Goal: Ask a question: Seek information or help from site administrators or community

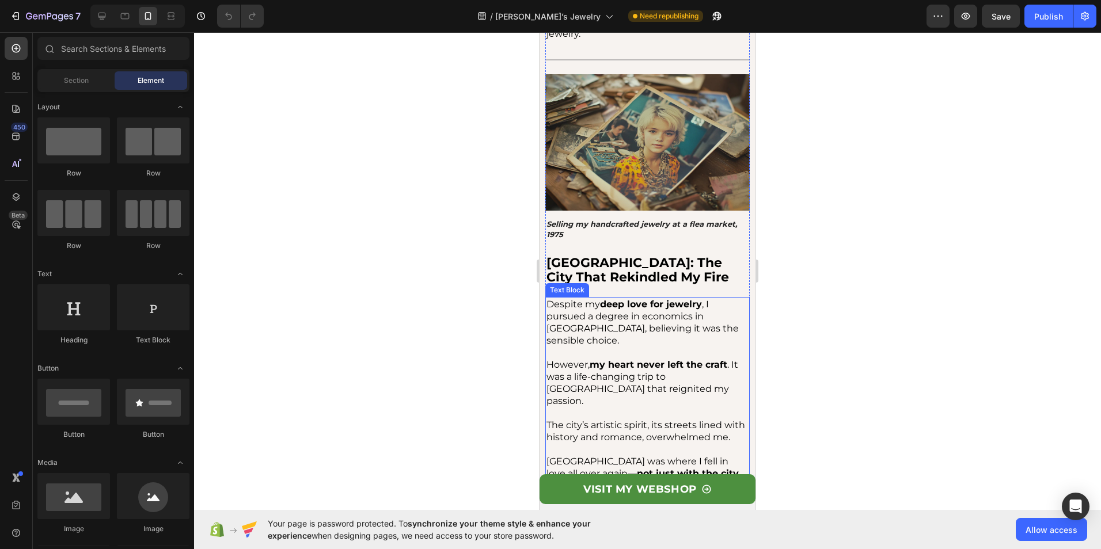
scroll to position [691, 0]
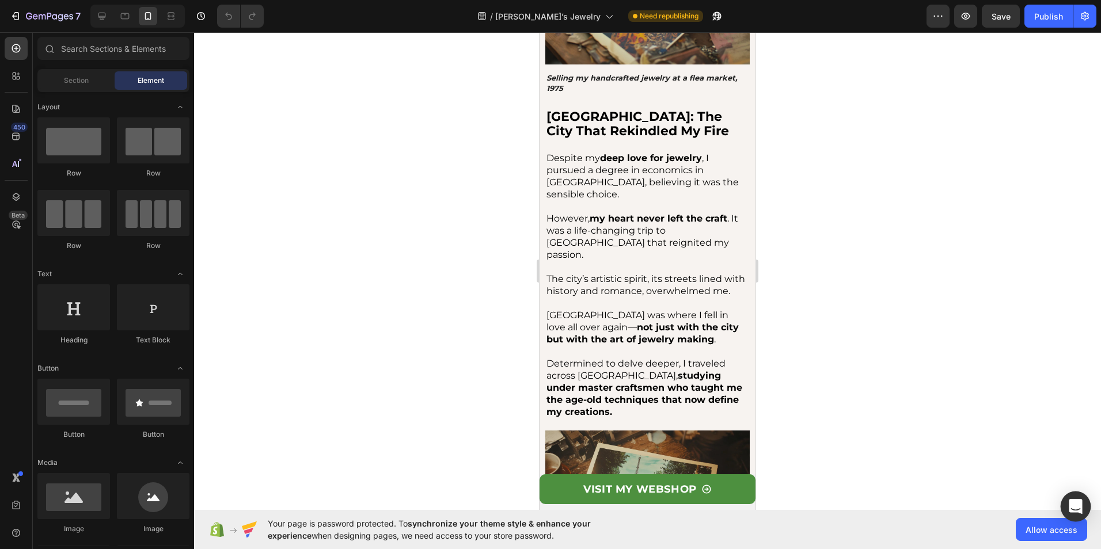
click at [1082, 501] on div "Open Intercom Messenger" at bounding box center [1076, 507] width 31 height 31
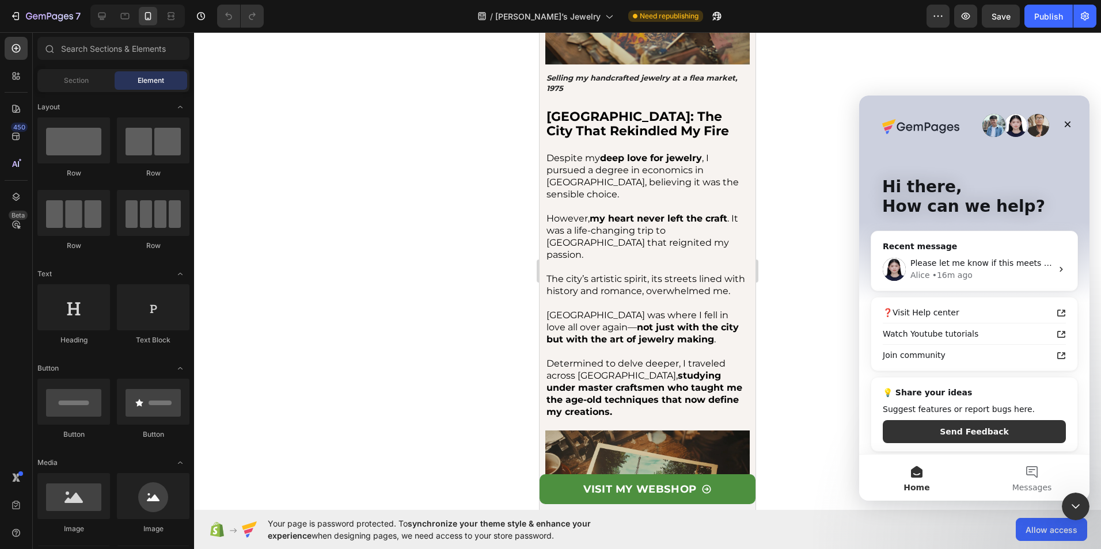
scroll to position [0, 0]
click at [993, 257] on div "Please let me know if this meets your expectations. If not, we will be happy to…" at bounding box center [981, 263] width 142 height 12
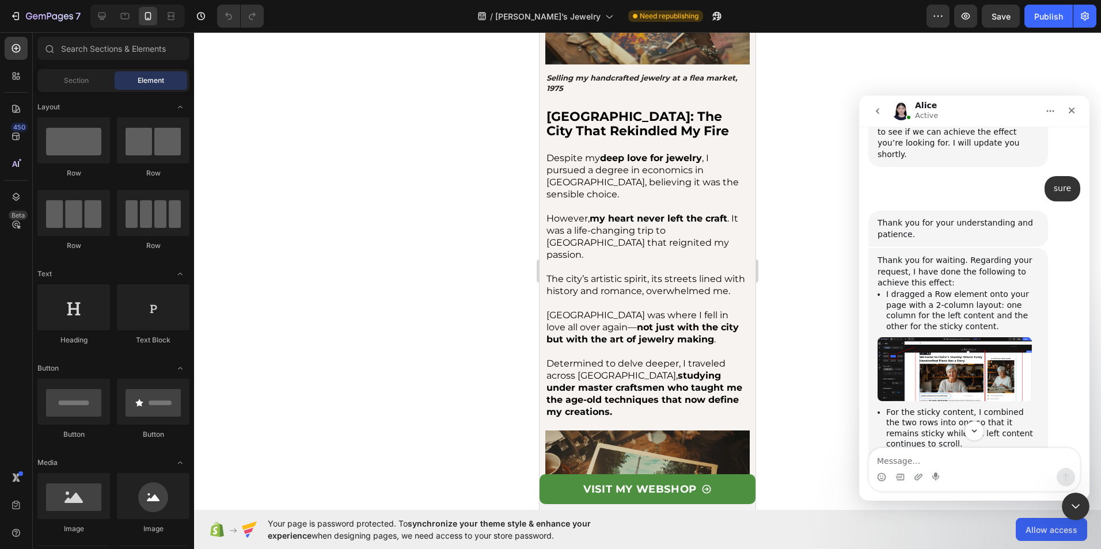
scroll to position [832, 0]
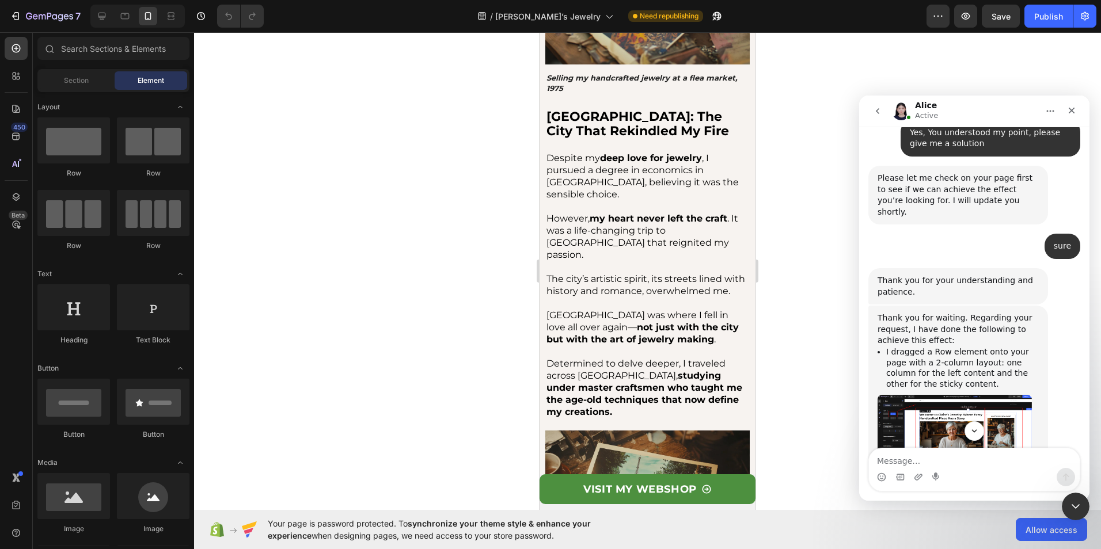
click at [991, 395] on img "Alice says…" at bounding box center [954, 426] width 154 height 63
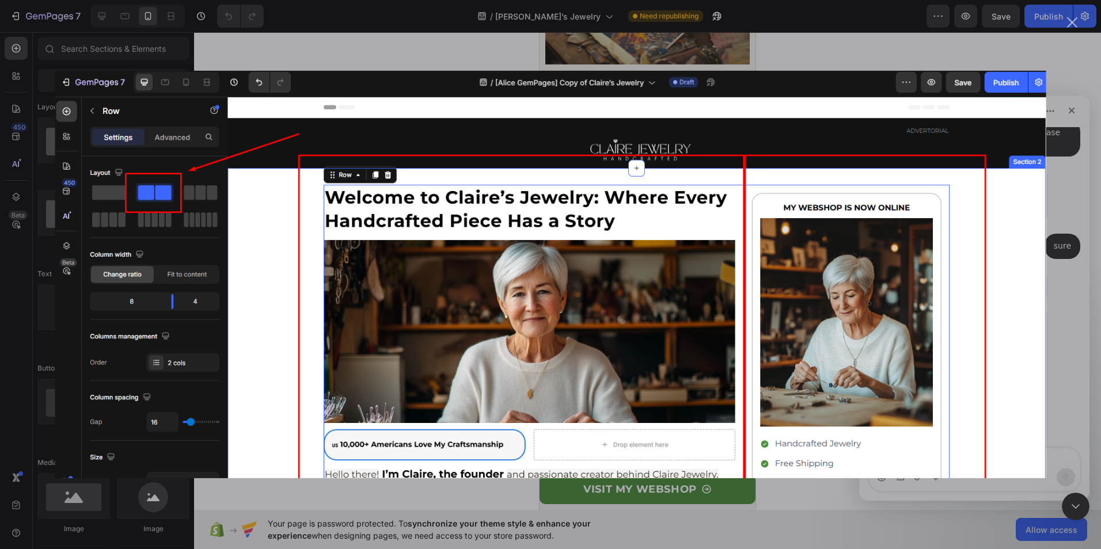
scroll to position [0, 0]
click at [1068, 16] on div "Intercom messenger" at bounding box center [550, 274] width 1101 height 549
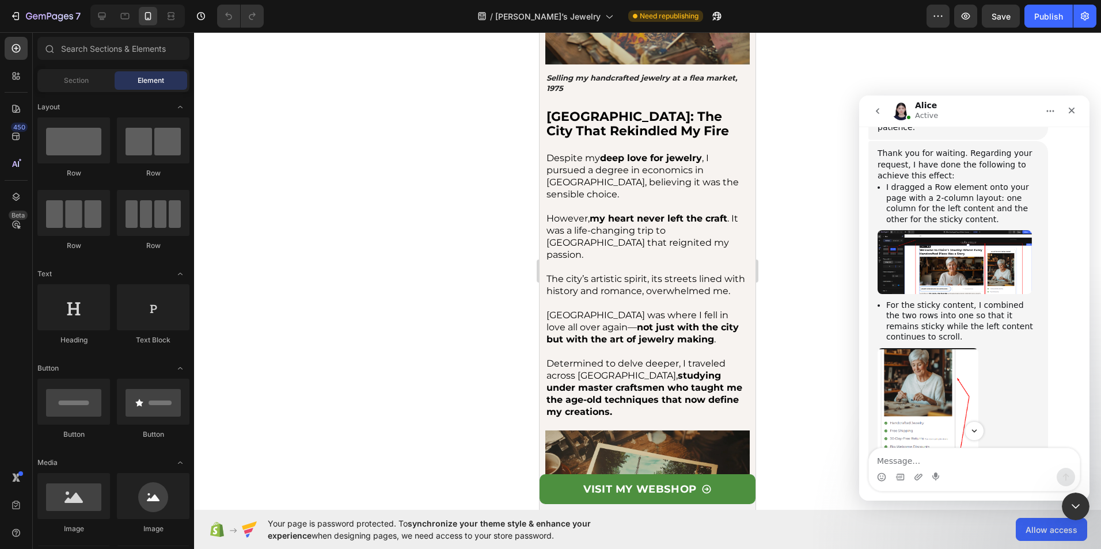
scroll to position [1062, 0]
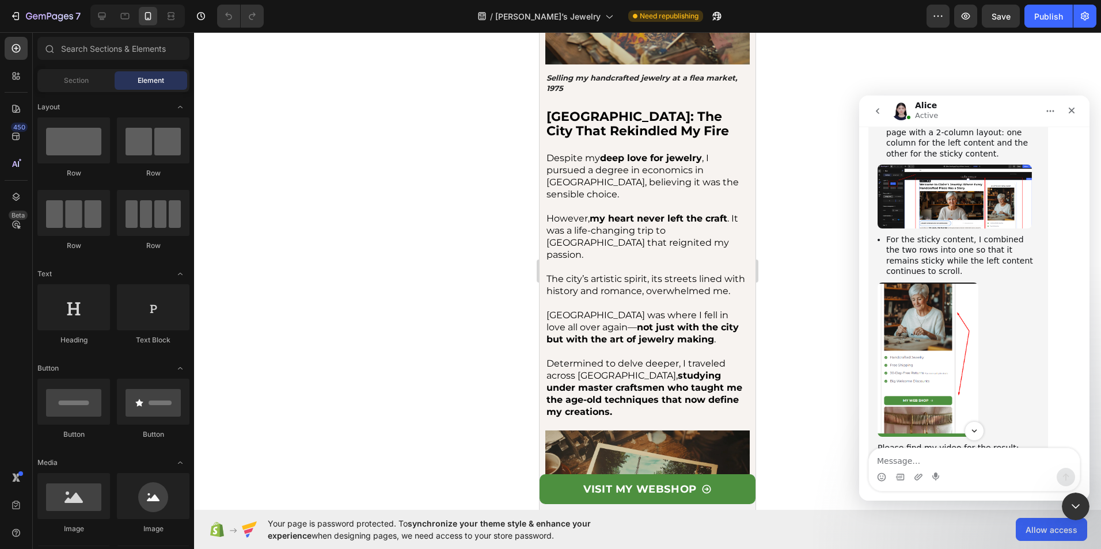
click at [951, 283] on img "Alice says…" at bounding box center [927, 360] width 101 height 154
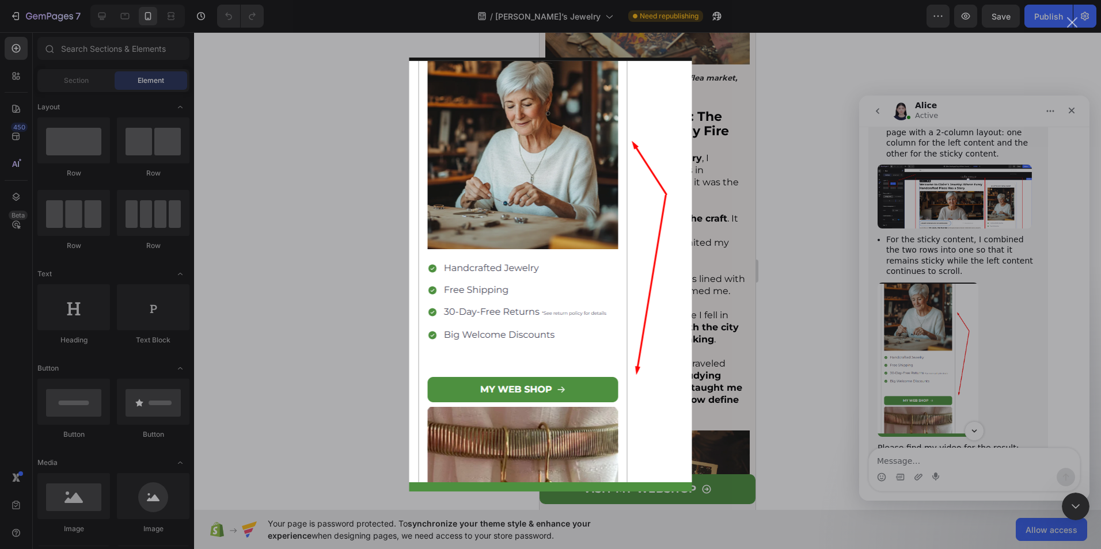
click at [719, 332] on div "Intercom messenger" at bounding box center [550, 274] width 1101 height 549
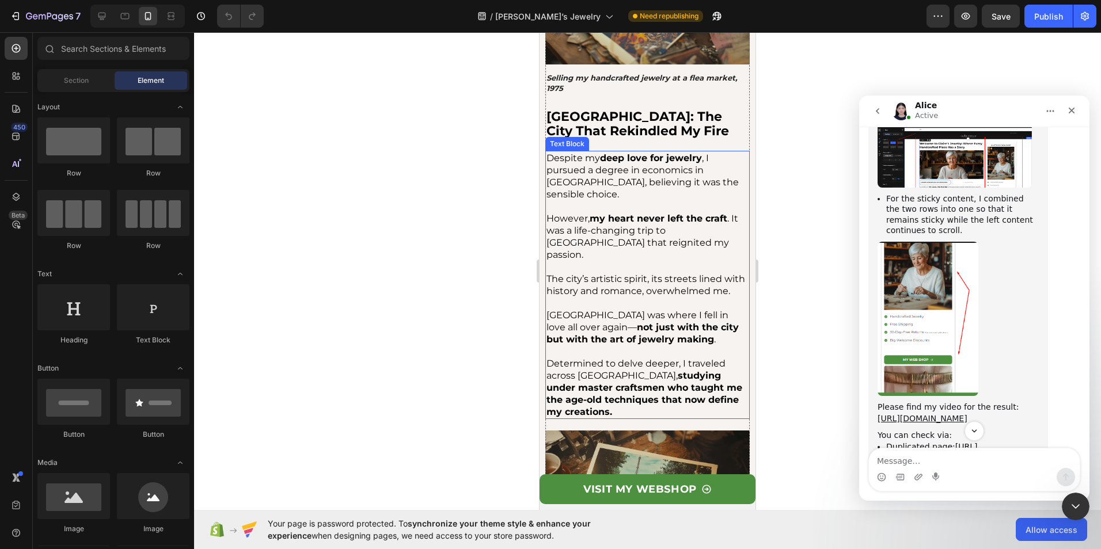
scroll to position [1120, 0]
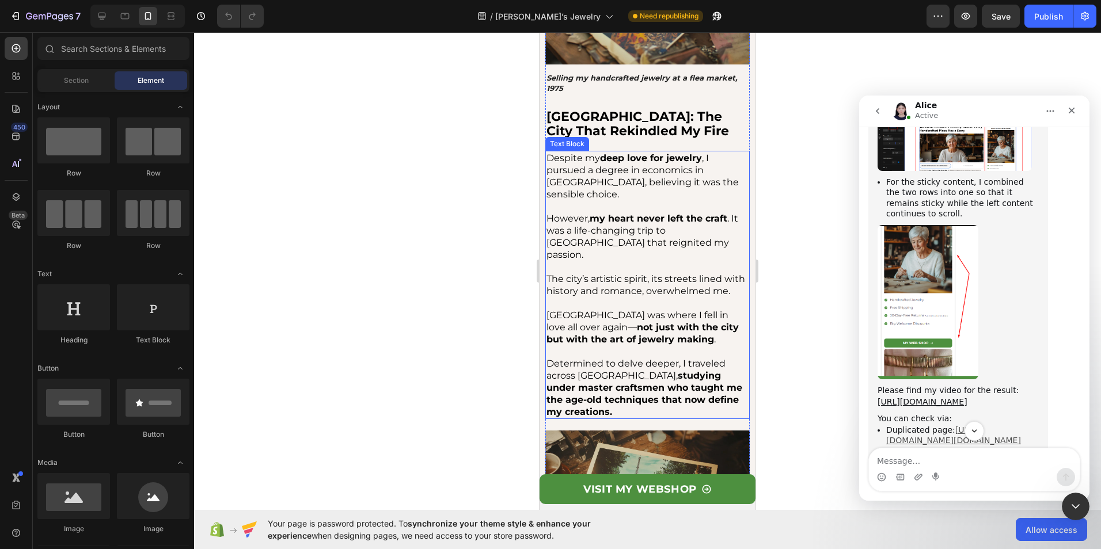
click at [963, 425] on link "[URL][DOMAIN_NAME][DOMAIN_NAME]" at bounding box center [953, 435] width 135 height 20
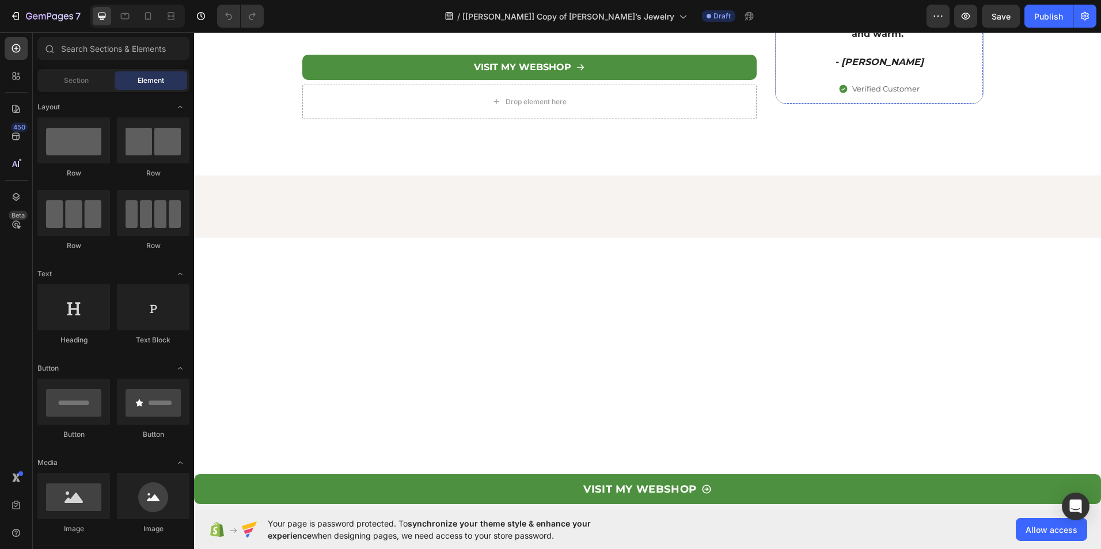
scroll to position [2476, 0]
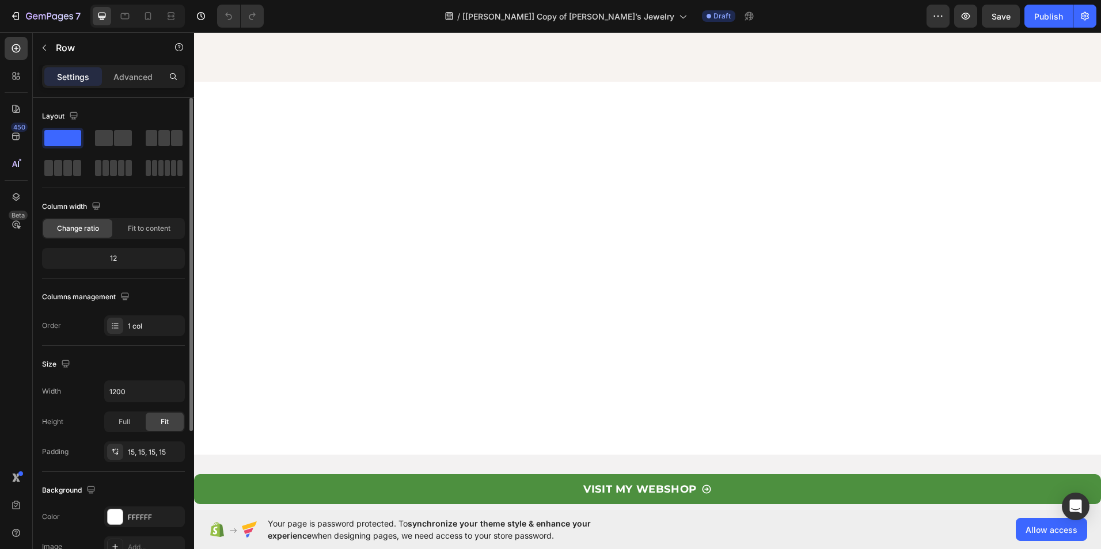
scroll to position [218, 0]
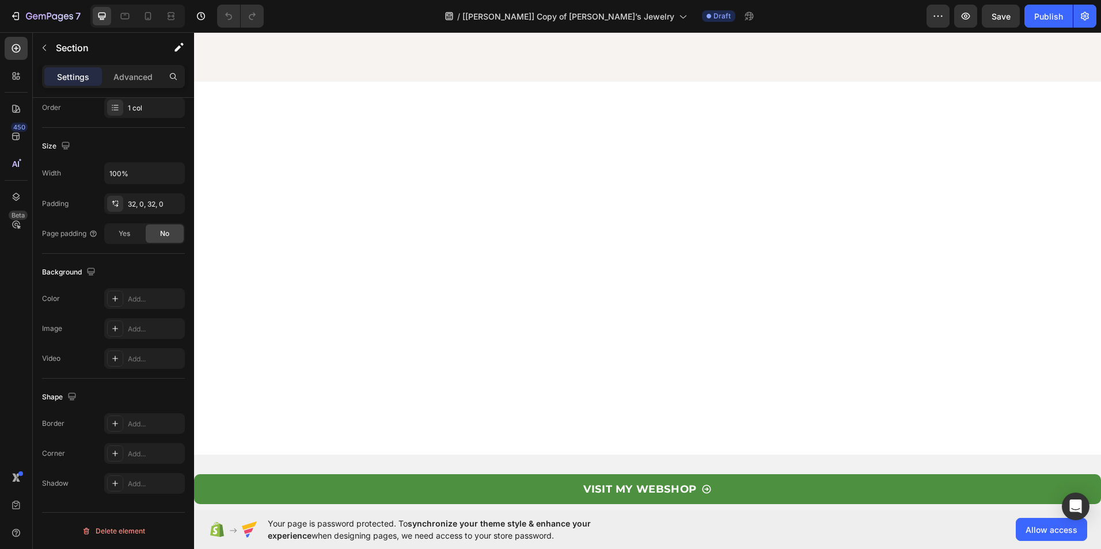
scroll to position [0, 0]
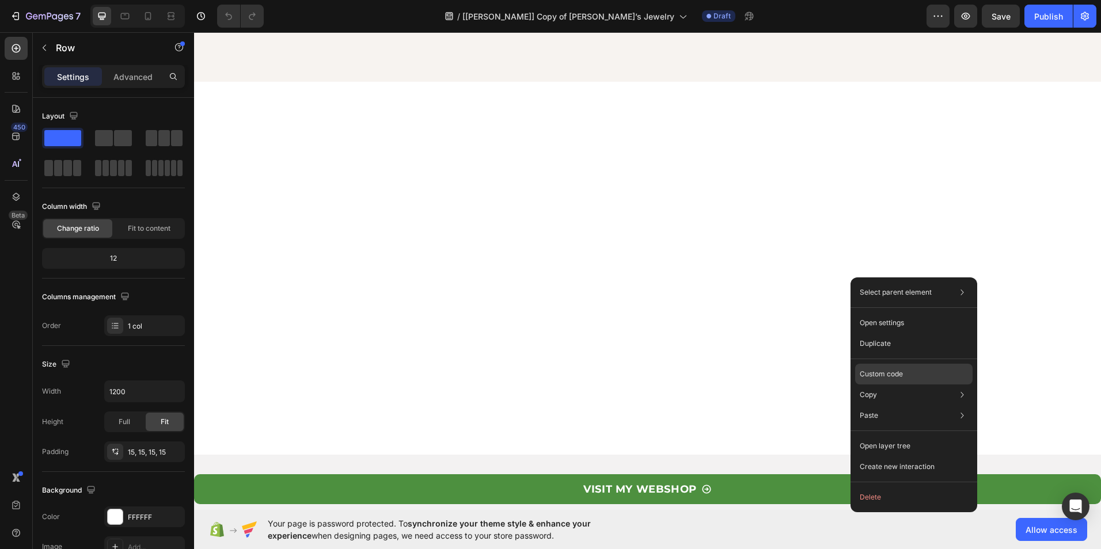
click at [909, 405] on div "Custom code" at bounding box center [913, 415] width 117 height 21
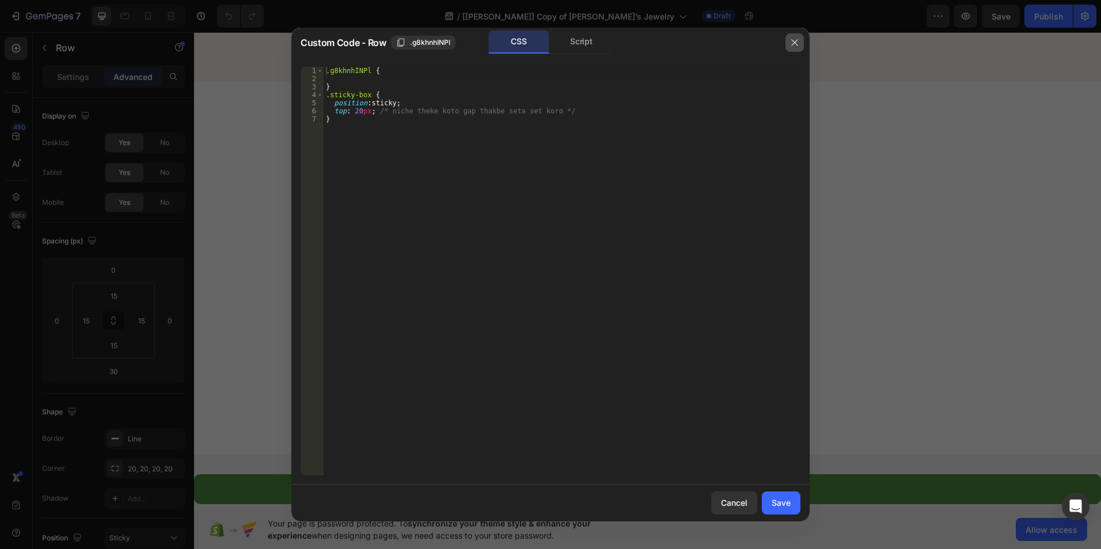
click at [801, 33] on button "button" at bounding box center [794, 42] width 18 height 18
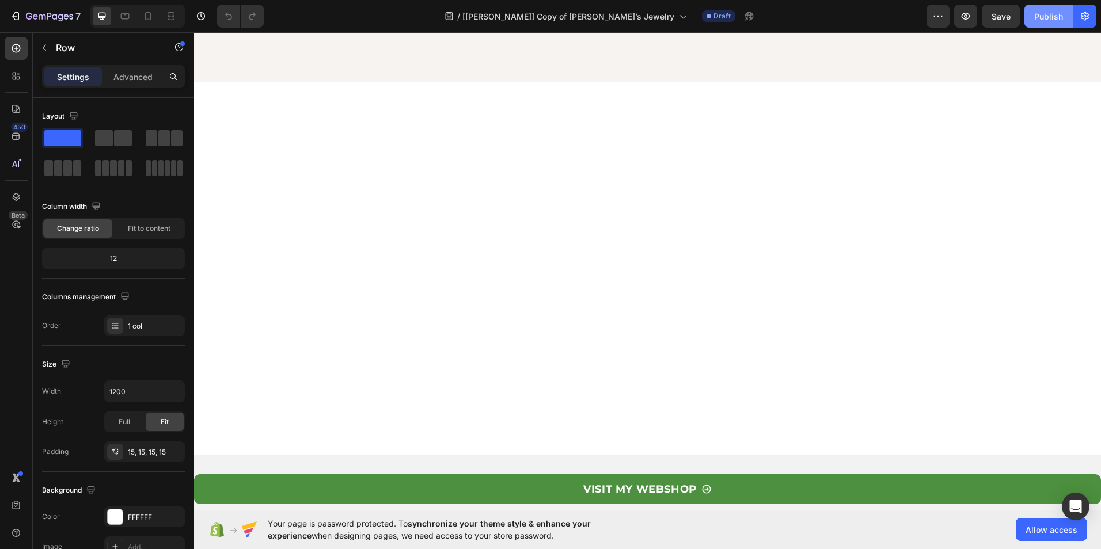
click at [1051, 13] on div "Publish" at bounding box center [1048, 16] width 29 height 12
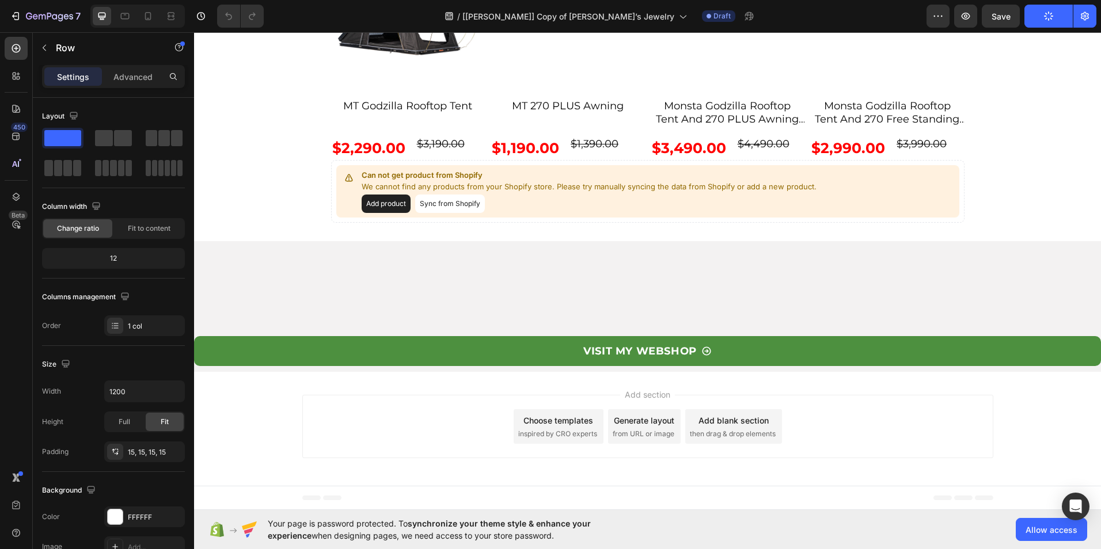
scroll to position [3985, 0]
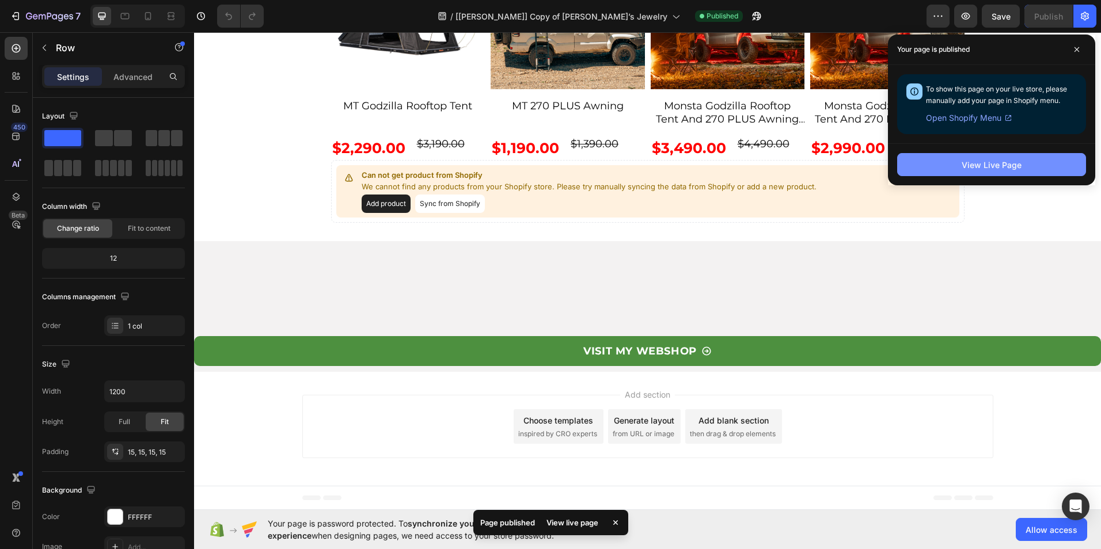
click at [1013, 160] on div "View Live Page" at bounding box center [992, 165] width 60 height 12
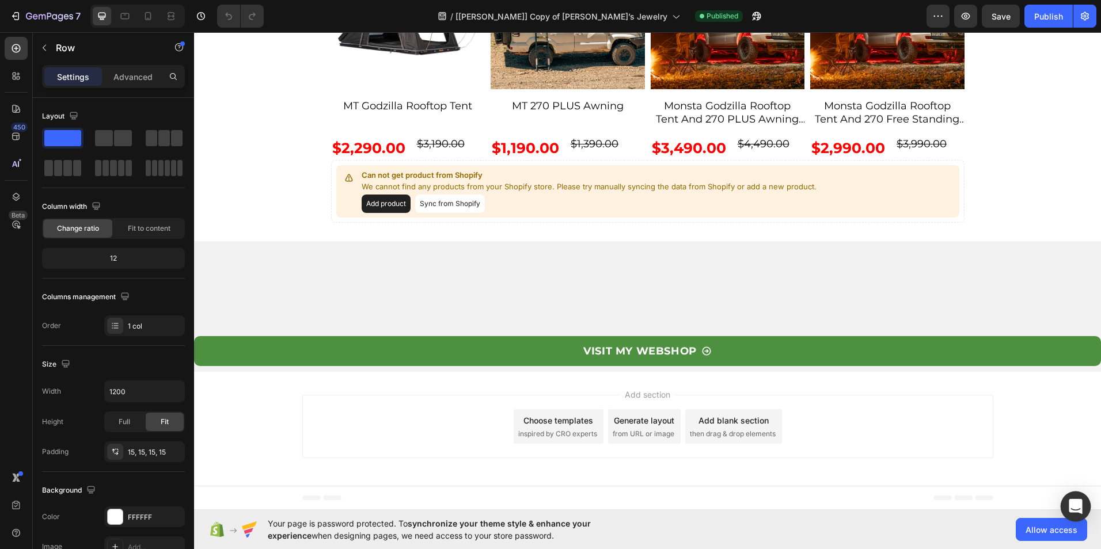
click at [1076, 505] on icon "Open Intercom Messenger" at bounding box center [1075, 506] width 13 height 15
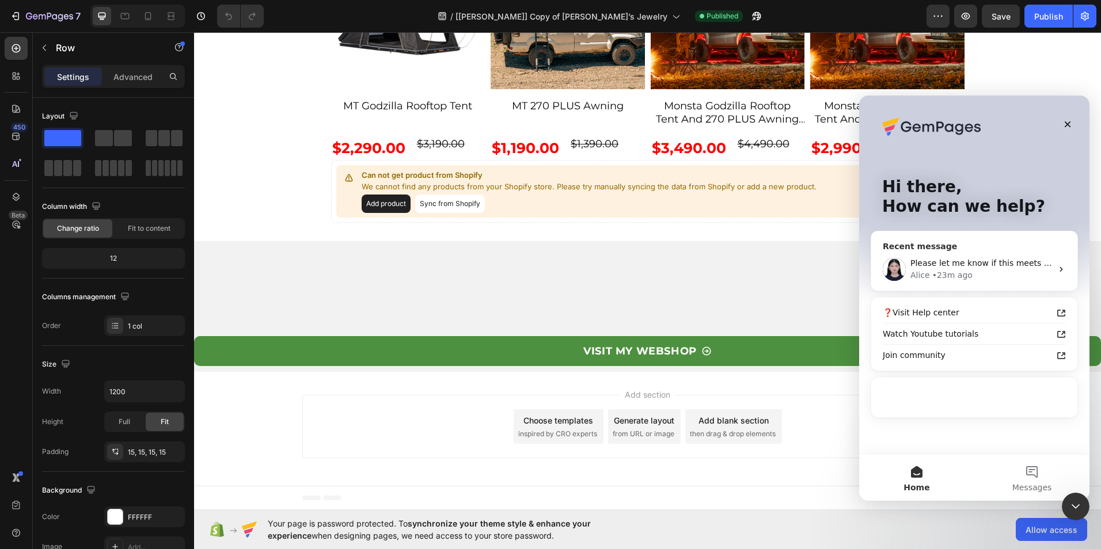
scroll to position [0, 0]
click at [937, 272] on div "• 23m ago" at bounding box center [952, 275] width 40 height 12
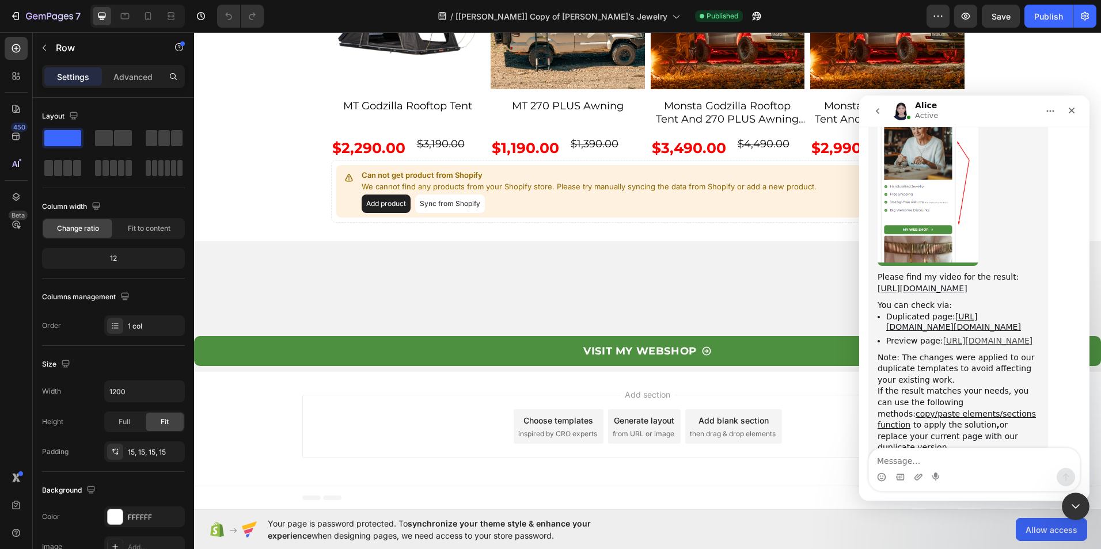
scroll to position [1293, 0]
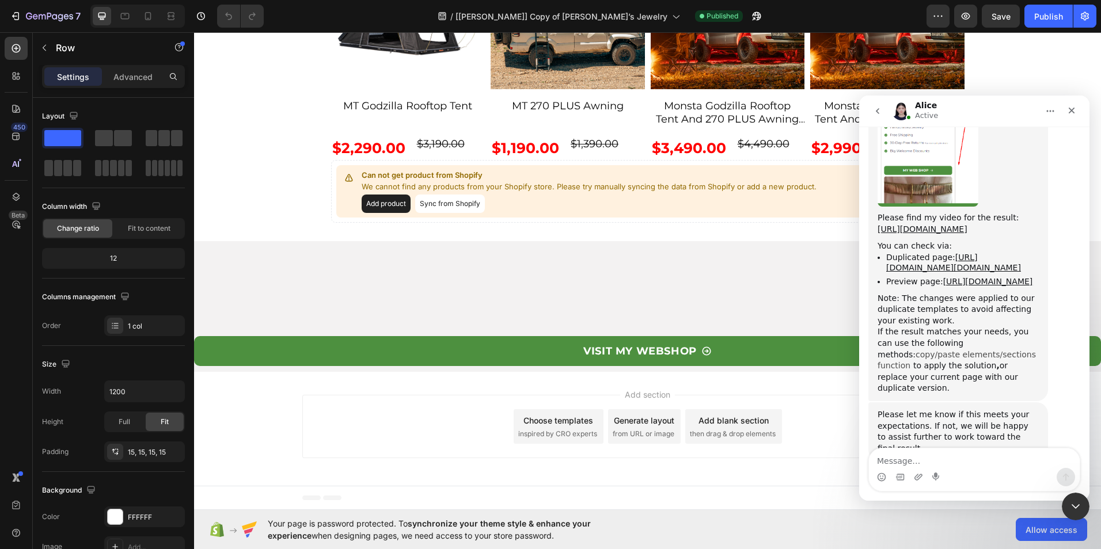
click at [983, 350] on link "copy/paste elements/sections function" at bounding box center [956, 360] width 158 height 21
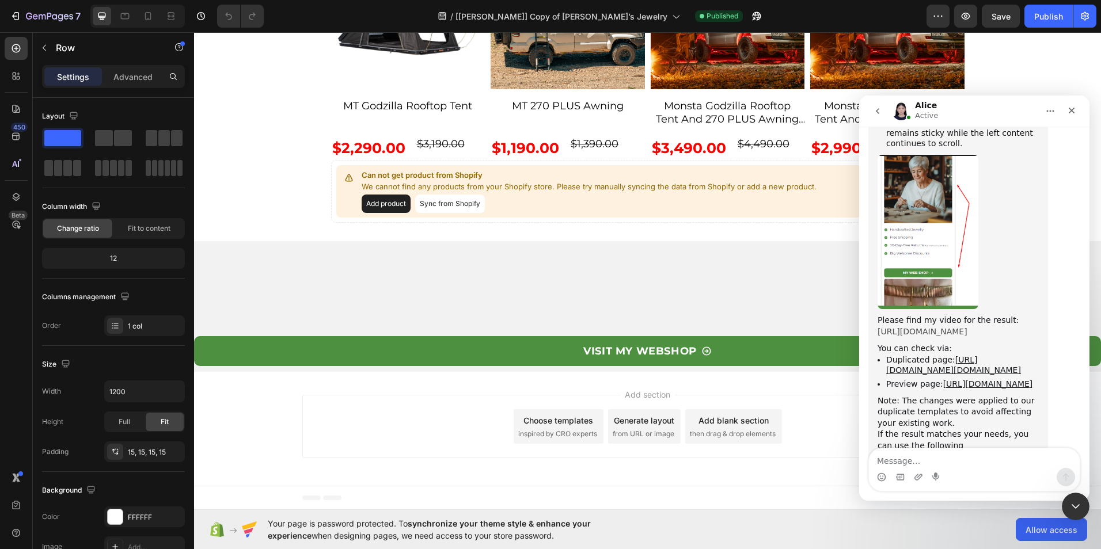
scroll to position [1189, 0]
click at [956, 328] on link "[URL][DOMAIN_NAME]" at bounding box center [922, 332] width 90 height 9
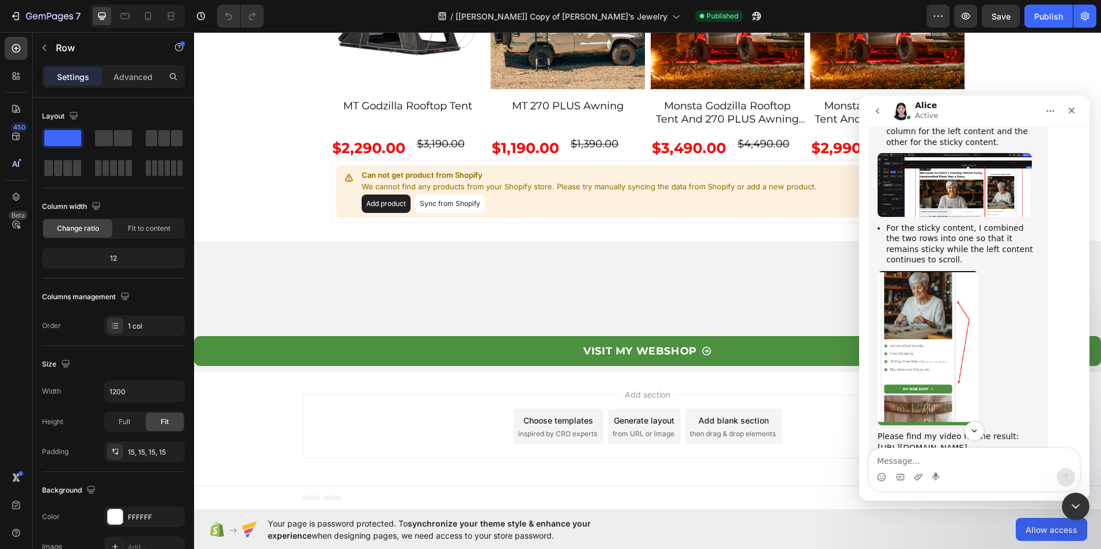
scroll to position [1131, 0]
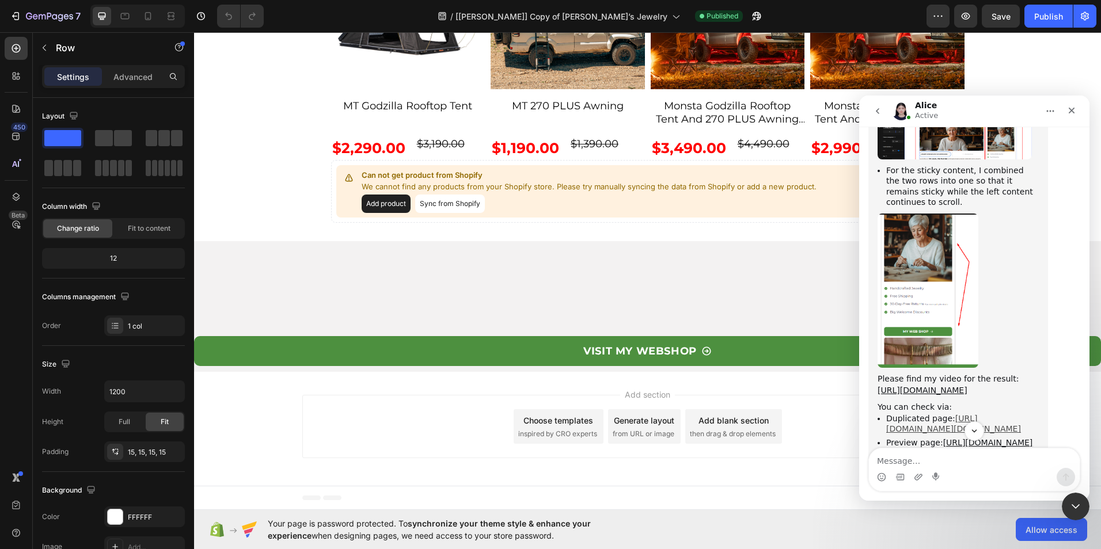
click at [955, 414] on link "[URL][DOMAIN_NAME][DOMAIN_NAME]" at bounding box center [953, 424] width 135 height 20
click at [977, 427] on icon "Scroll to bottom" at bounding box center [974, 431] width 10 height 10
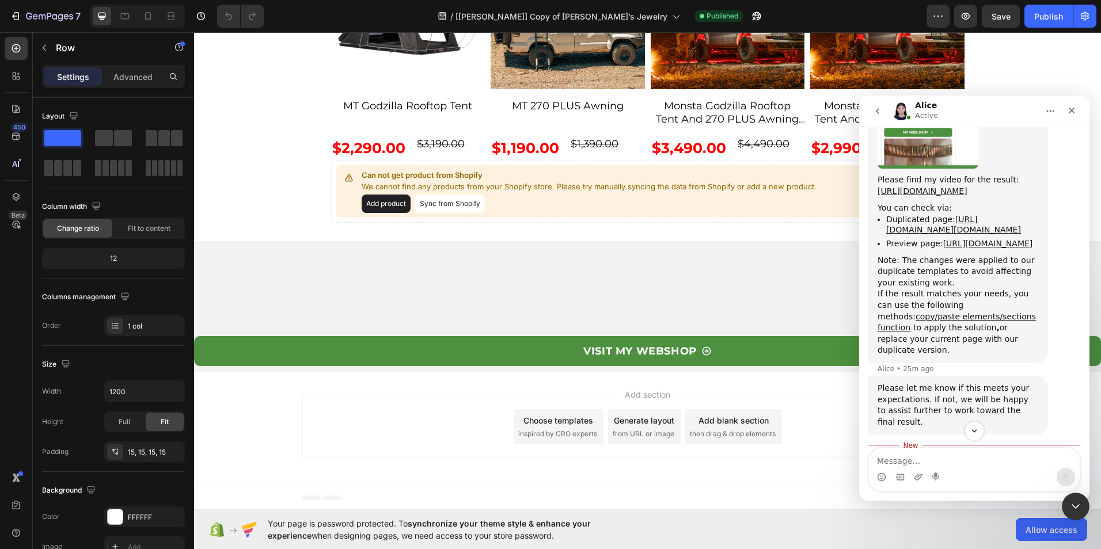
scroll to position [1395, 0]
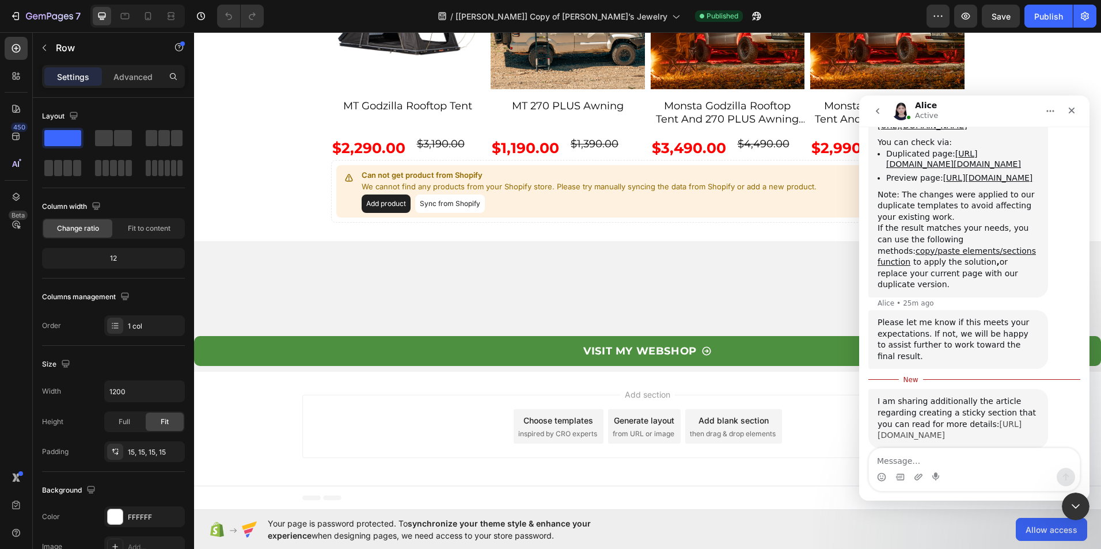
click at [920, 420] on link "[URL][DOMAIN_NAME]" at bounding box center [949, 430] width 144 height 21
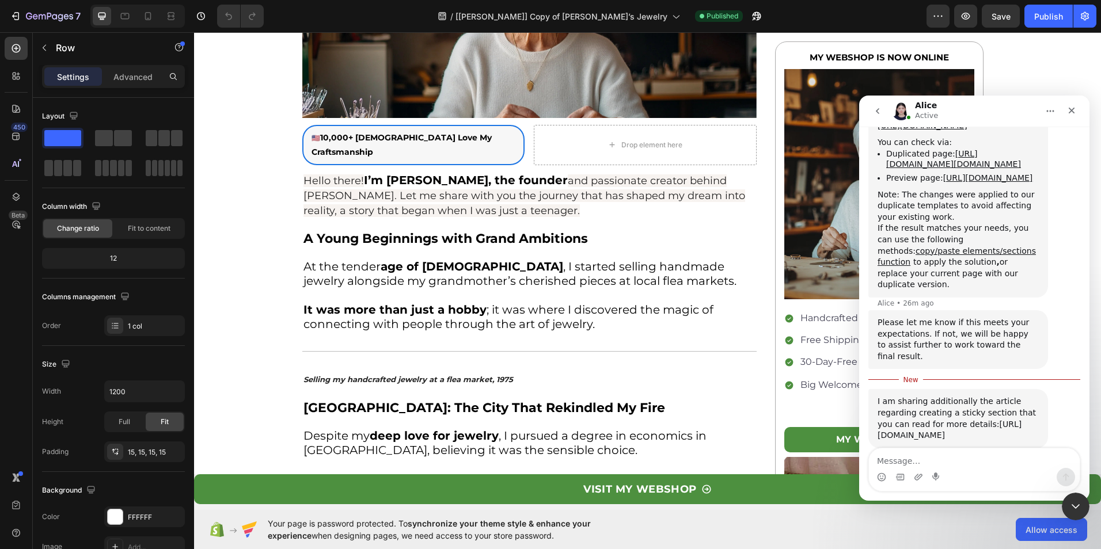
scroll to position [0, 0]
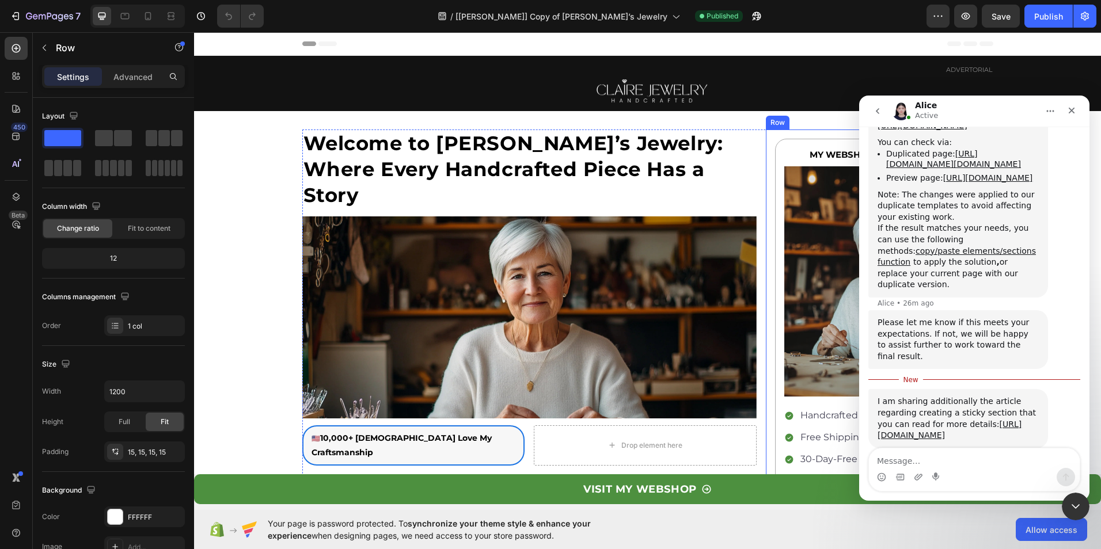
click at [770, 135] on div "MY WEBSHOP IS NOW ONLINE Text Block Image Handcrafted Jewelry Free Shipping 30-…" at bounding box center [879, 522] width 227 height 784
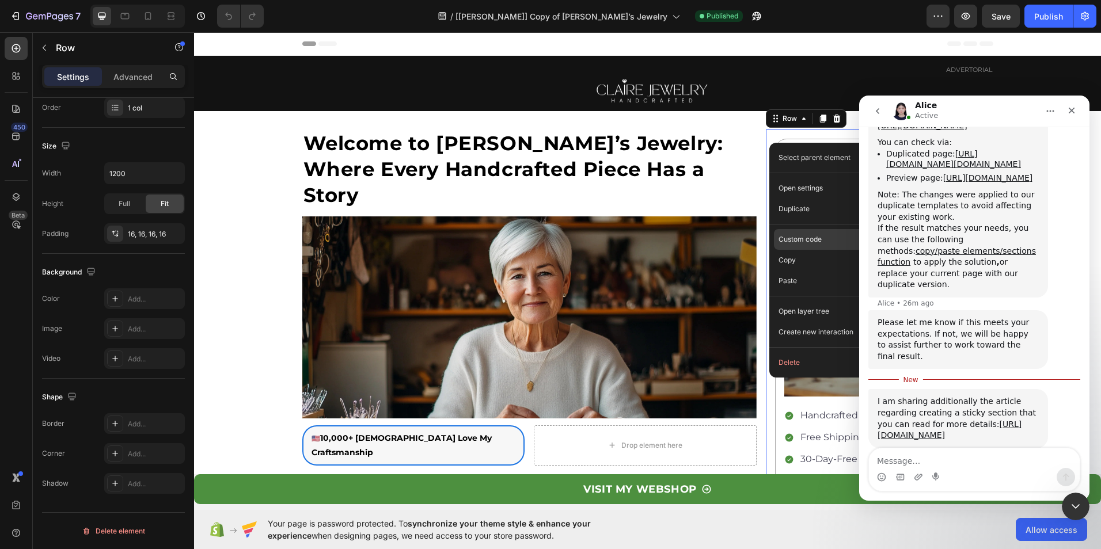
click at [817, 236] on p "Custom code" at bounding box center [799, 239] width 43 height 10
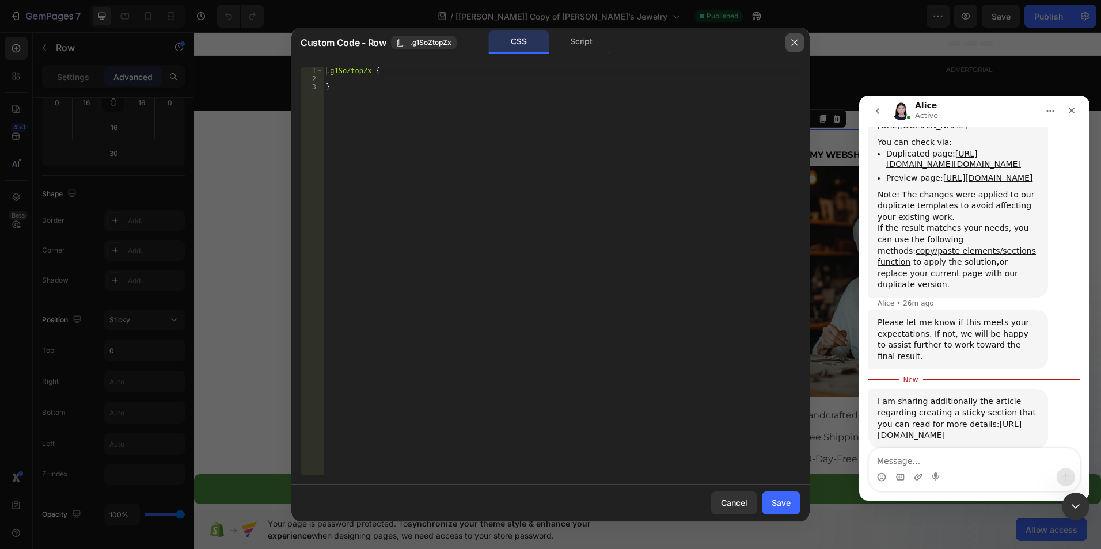
click at [796, 45] on icon "button" at bounding box center [794, 42] width 9 height 9
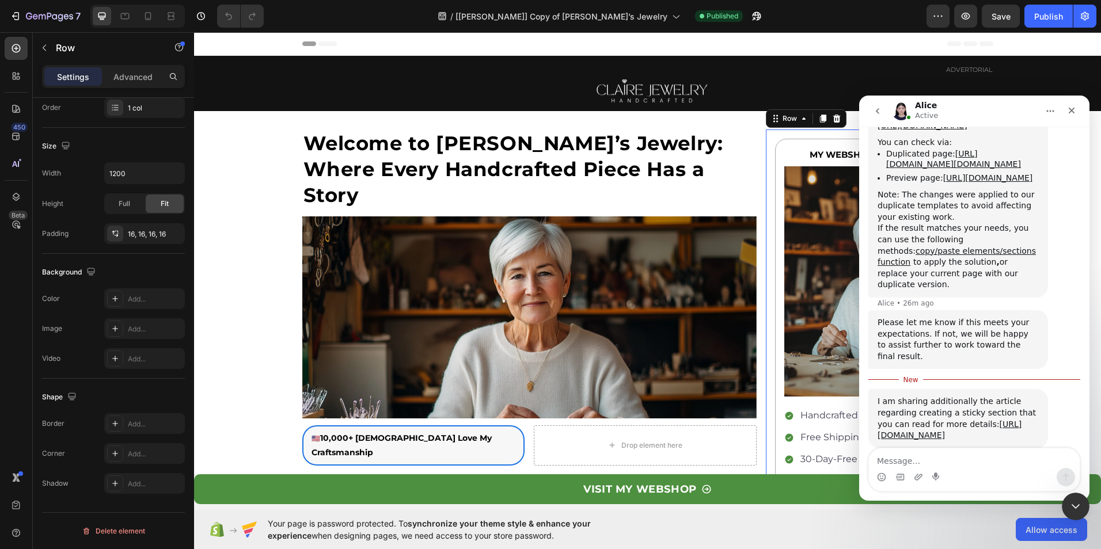
click at [766, 138] on div "MY WEBSHOP IS NOW ONLINE Text Block Image Handcrafted Jewelry Free Shipping 30-…" at bounding box center [879, 522] width 227 height 784
click at [132, 79] on p "Advanced" at bounding box center [132, 77] width 39 height 12
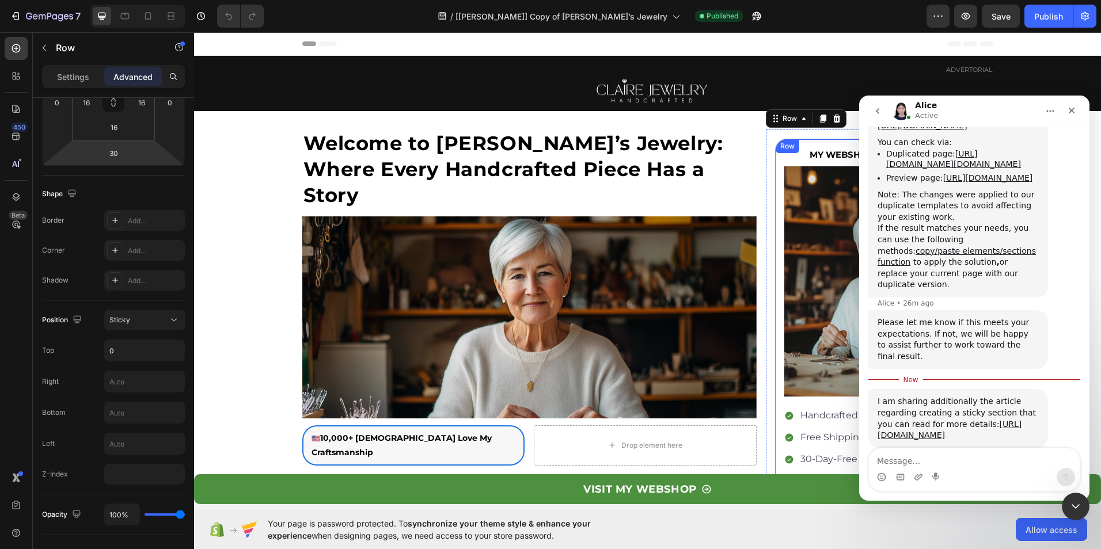
click at [776, 151] on div "Row" at bounding box center [788, 146] width 24 height 14
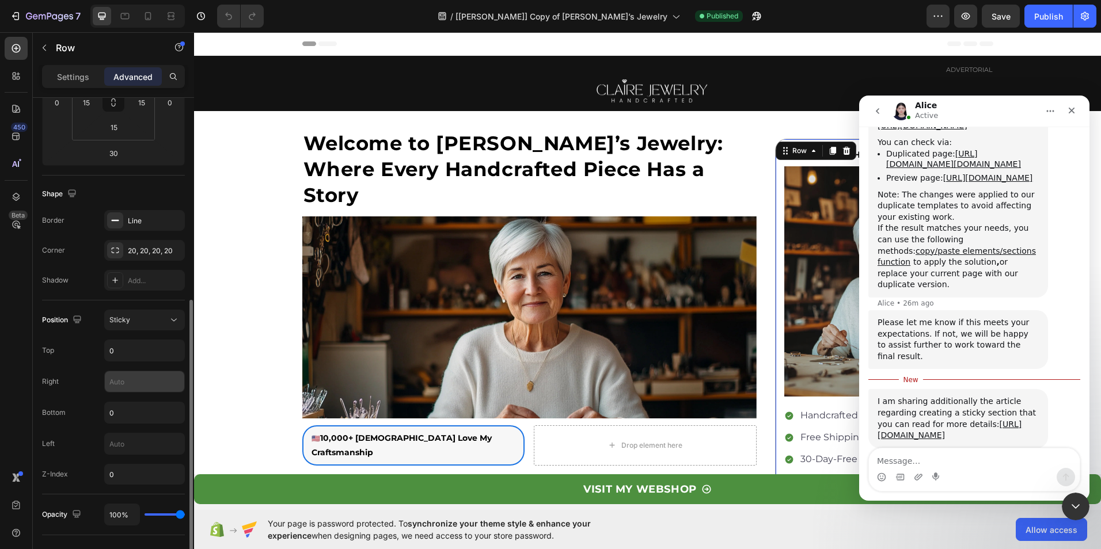
scroll to position [276, 0]
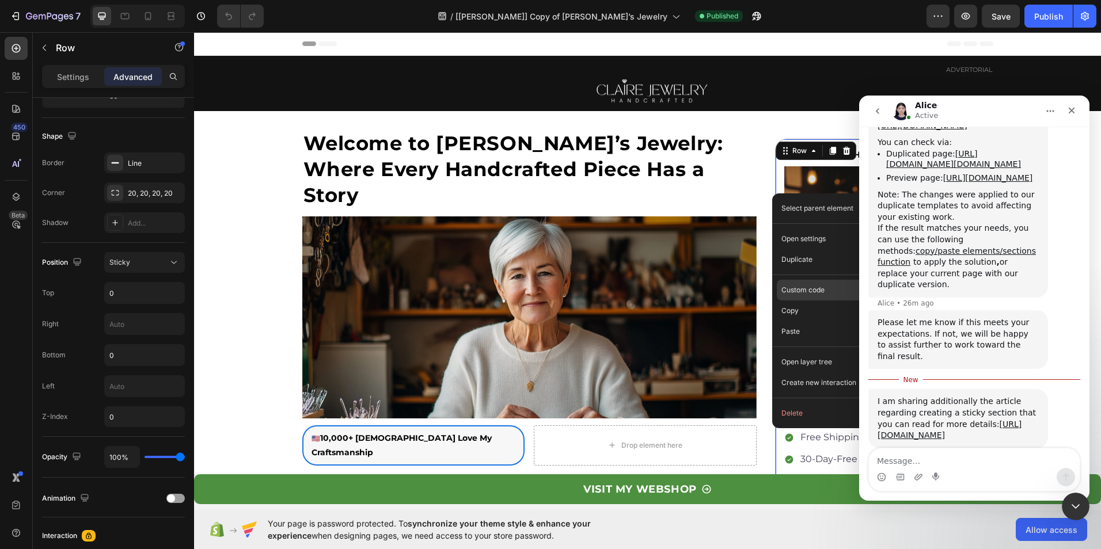
click at [808, 321] on div "Custom code" at bounding box center [835, 331] width 117 height 21
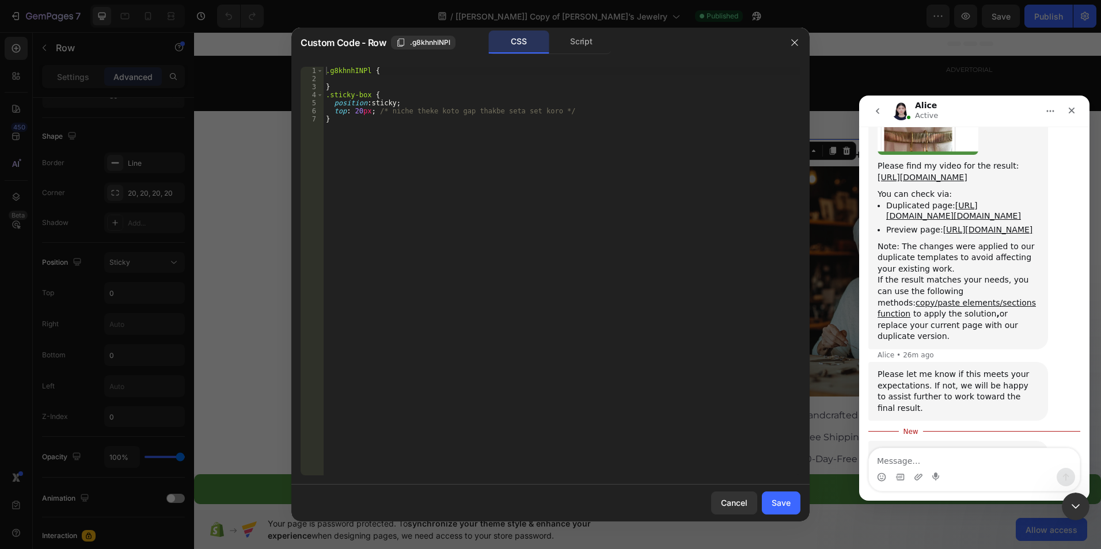
scroll to position [1279, 0]
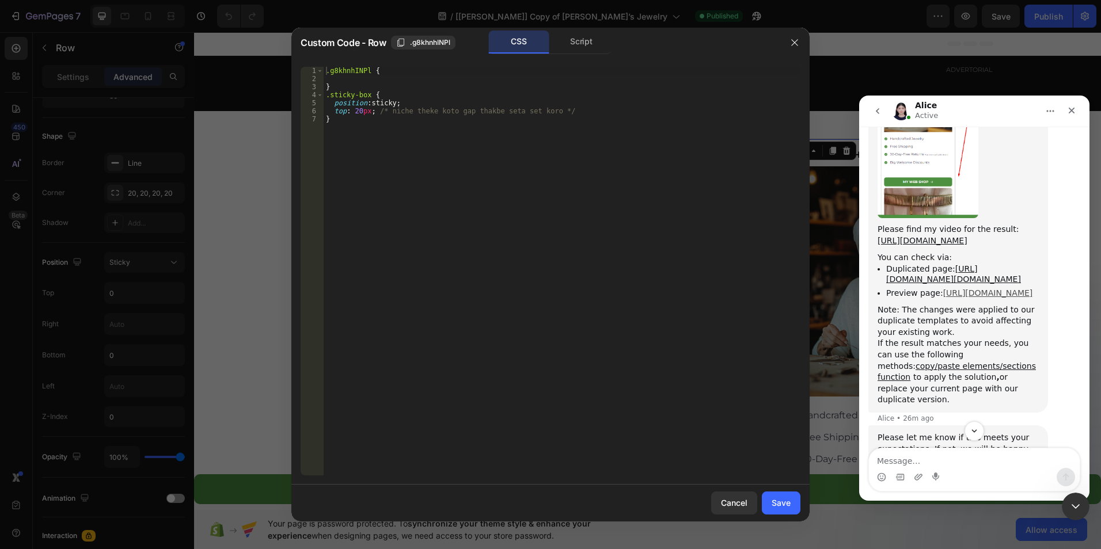
click at [979, 288] on link "[URL][DOMAIN_NAME]" at bounding box center [988, 292] width 90 height 9
click at [795, 44] on icon "button" at bounding box center [794, 42] width 9 height 9
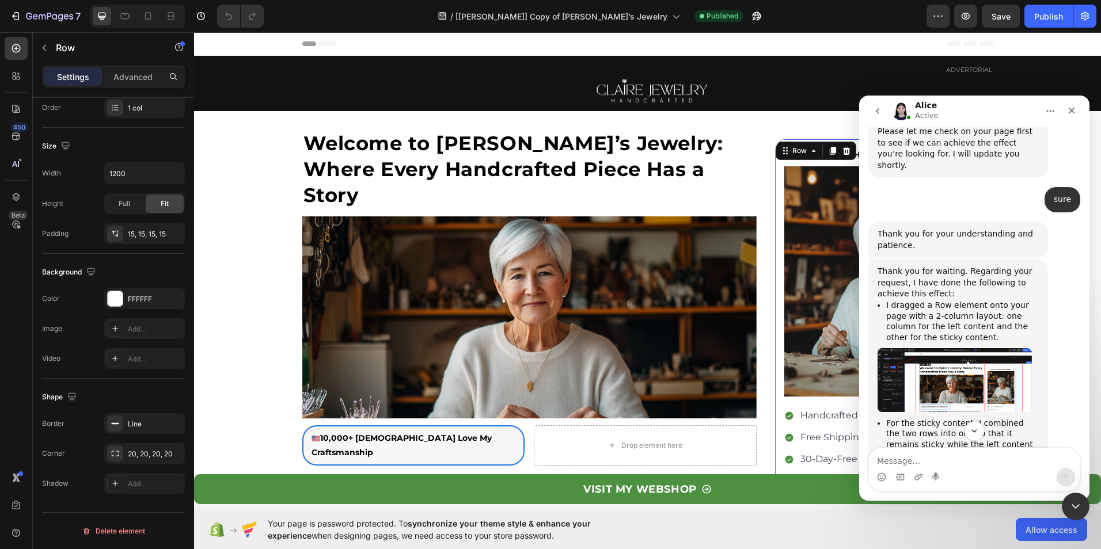
scroll to position [876, 0]
click at [960, 349] on img "Alice says…" at bounding box center [954, 380] width 154 height 63
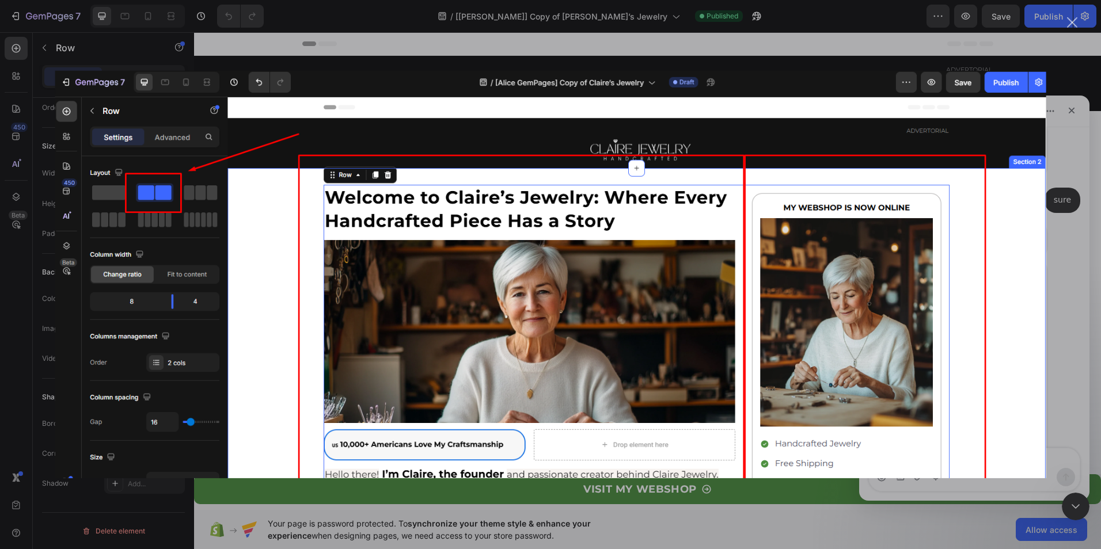
click at [1072, 25] on div "Close" at bounding box center [1072, 22] width 11 height 11
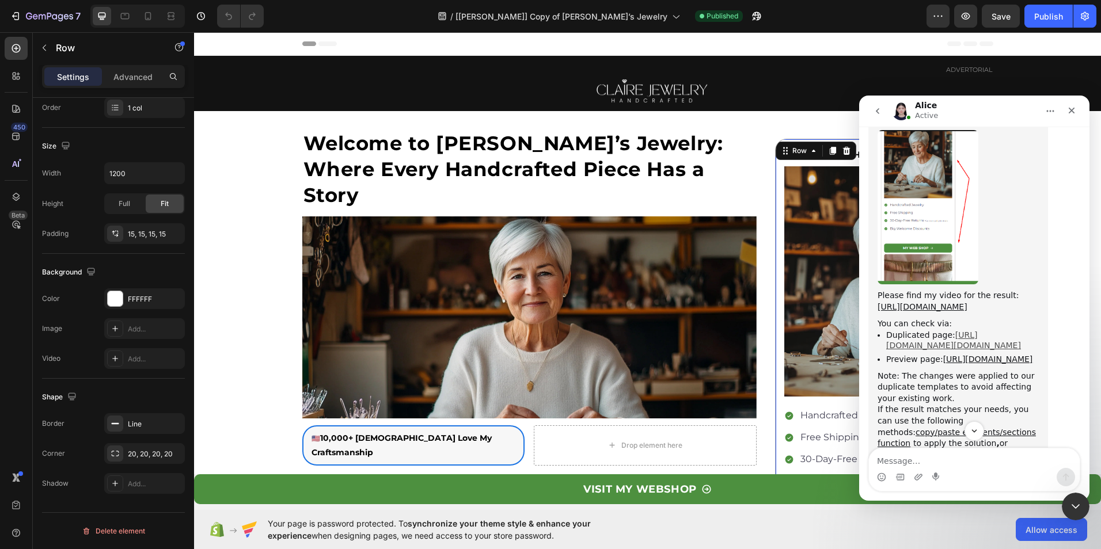
scroll to position [1279, 0]
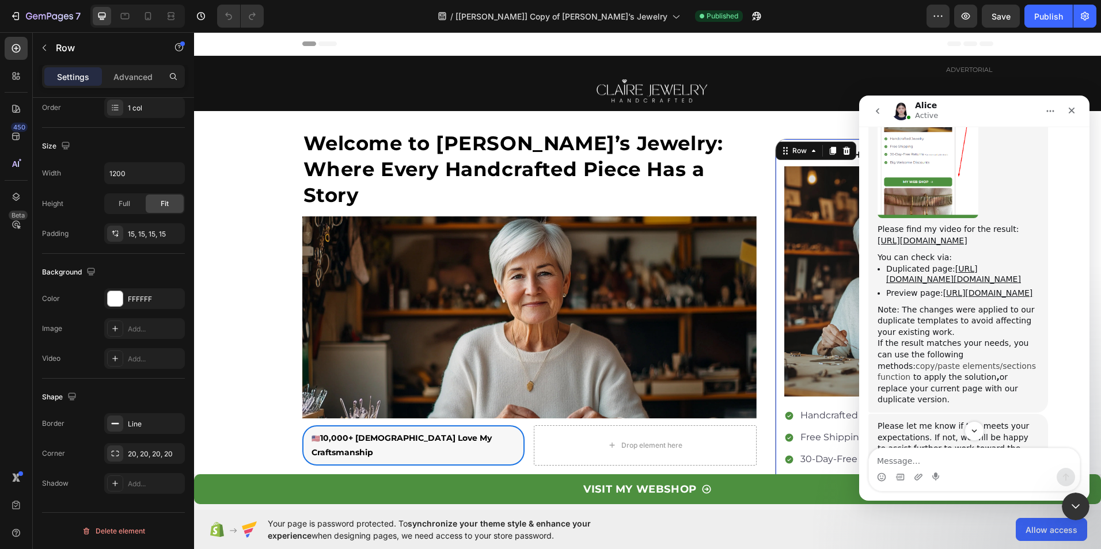
click at [980, 362] on link "copy/paste elements/sections function" at bounding box center [956, 372] width 158 height 21
click at [776, 188] on div "MY WEBSHOP IS NOW ONLINE Text Block Image Handcrafted Jewelry Free Shipping 30-…" at bounding box center [879, 513] width 209 height 748
click at [778, 211] on div "MY WEBSHOP IS NOW ONLINE Text Block Image Handcrafted Jewelry Free Shipping 30-…" at bounding box center [879, 513] width 209 height 748
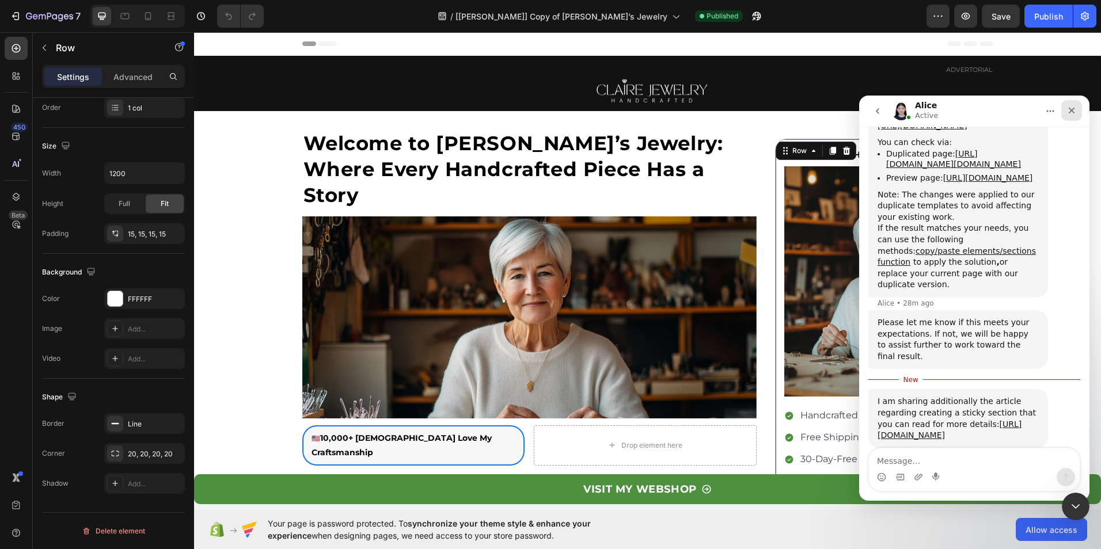
click at [1076, 102] on div "Close" at bounding box center [1071, 110] width 21 height 21
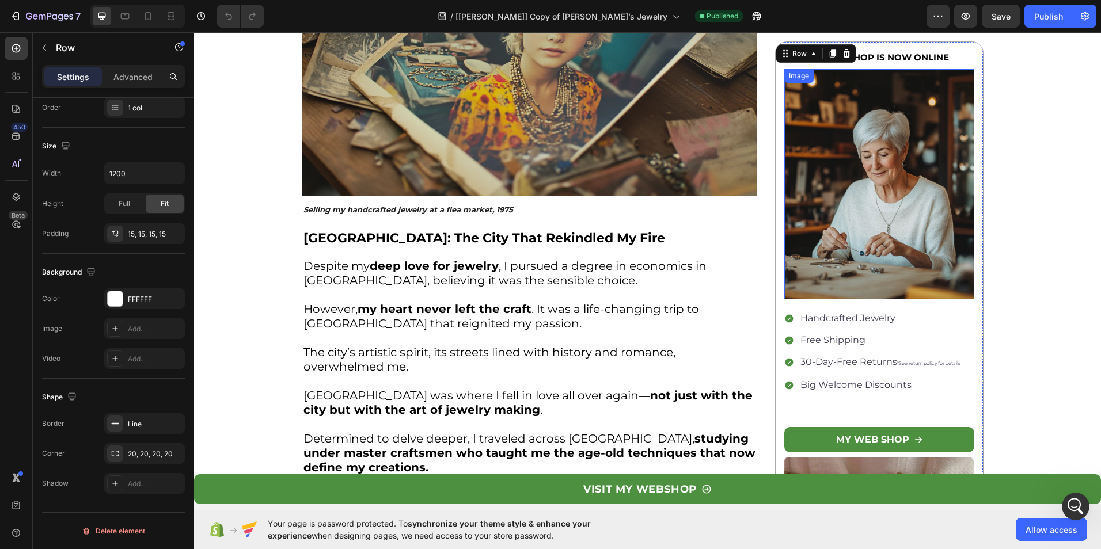
scroll to position [921, 0]
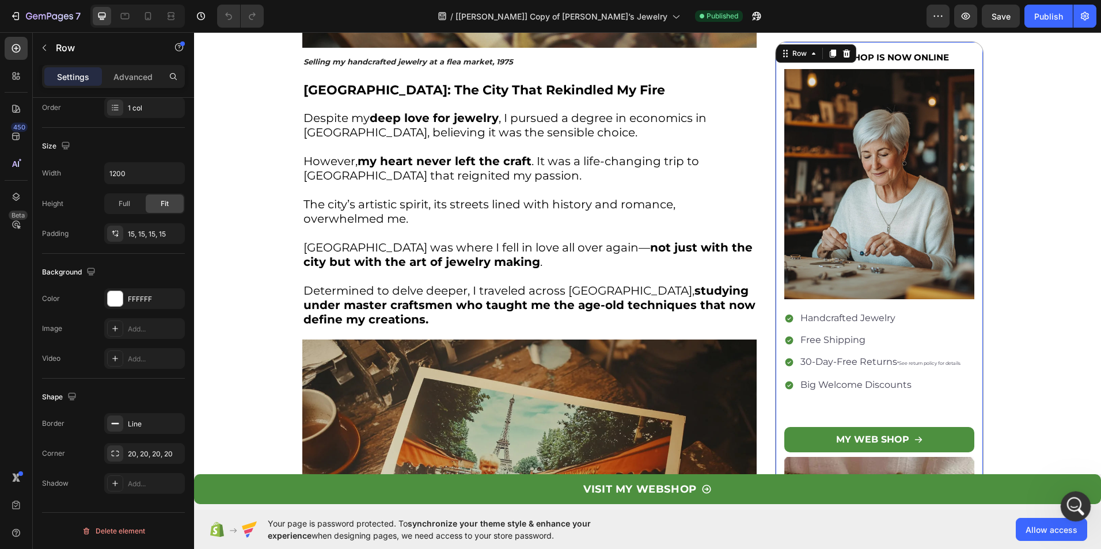
click at [1075, 499] on icon "Open Intercom Messenger" at bounding box center [1074, 505] width 19 height 19
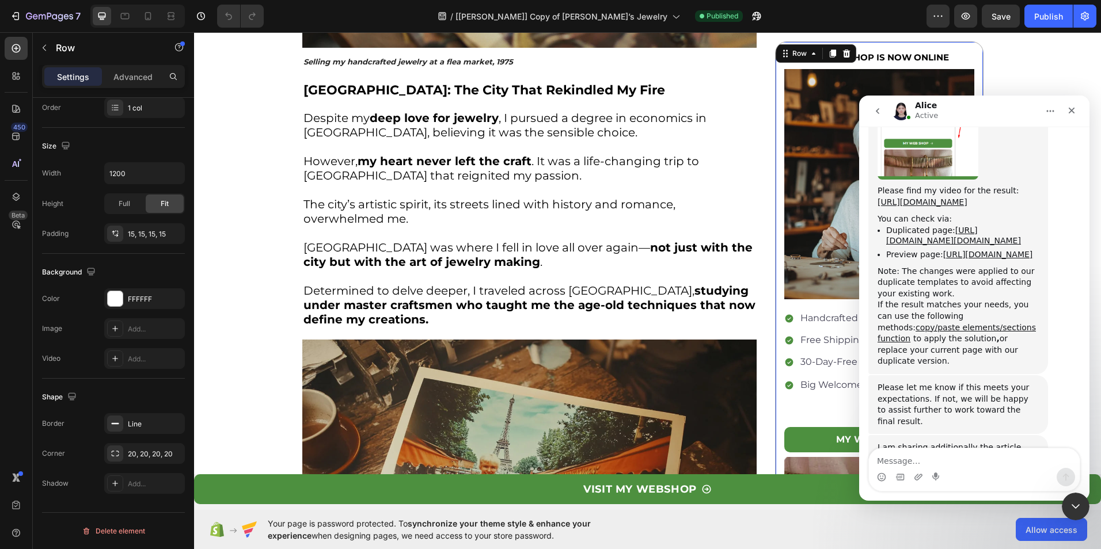
scroll to position [1364, 0]
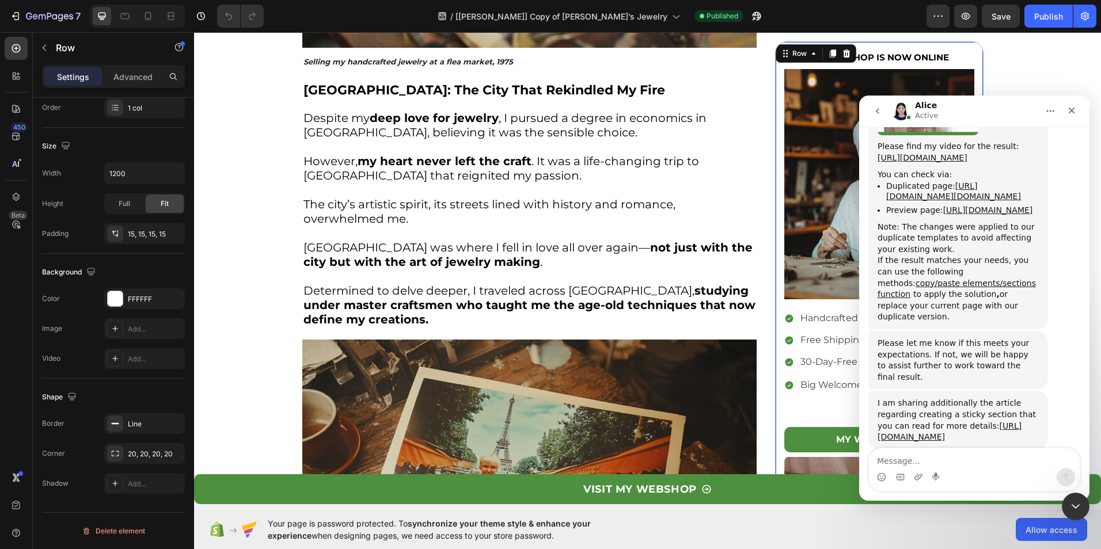
click at [952, 457] on textarea "Message…" at bounding box center [974, 459] width 211 height 20
type textarea "Hello, thanks for your work. But this is not what I wanted. In your setup, the …"
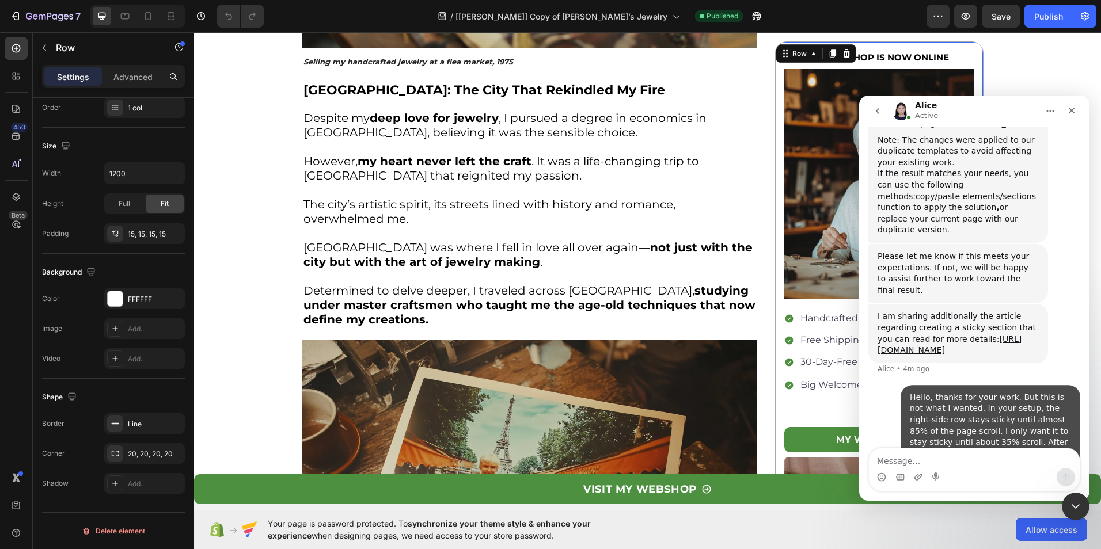
scroll to position [1455, 0]
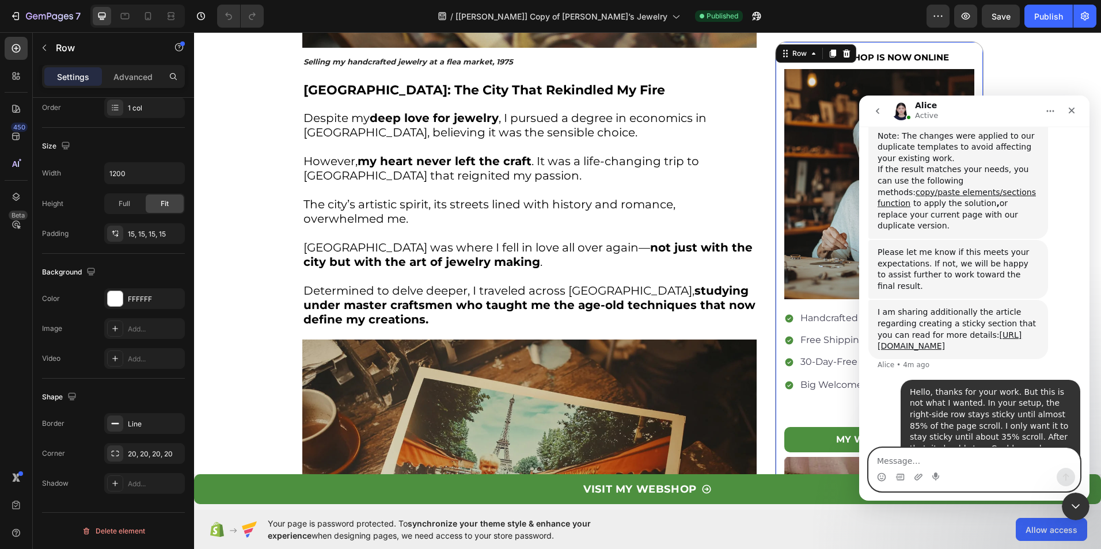
click at [922, 468] on textarea "Message…" at bounding box center [974, 459] width 211 height 20
paste textarea "[URL][DOMAIN_NAME]"
click at [1035, 465] on textarea "[URL][DOMAIN_NAME]" at bounding box center [974, 459] width 211 height 20
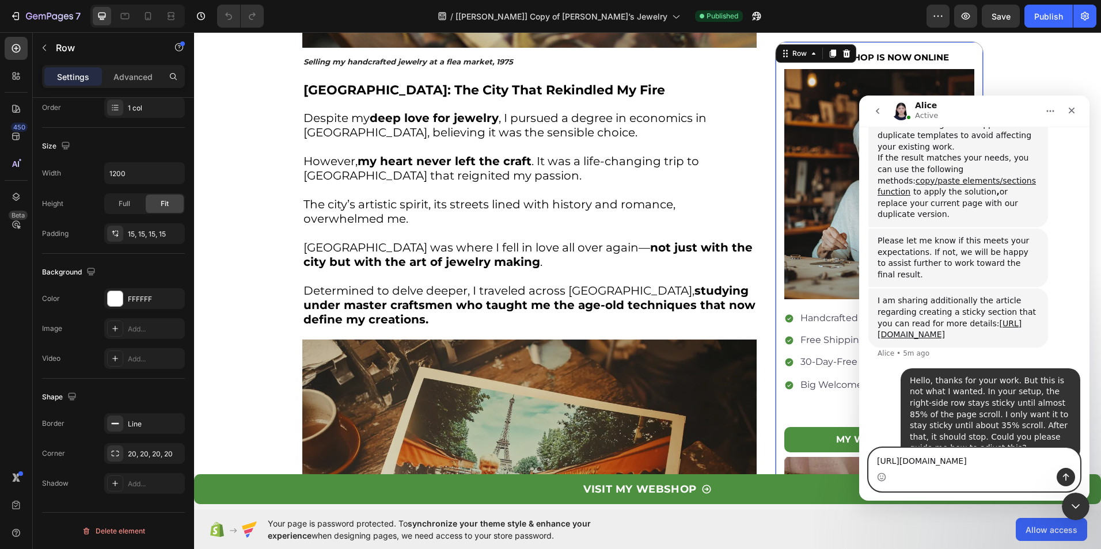
scroll to position [1478, 0]
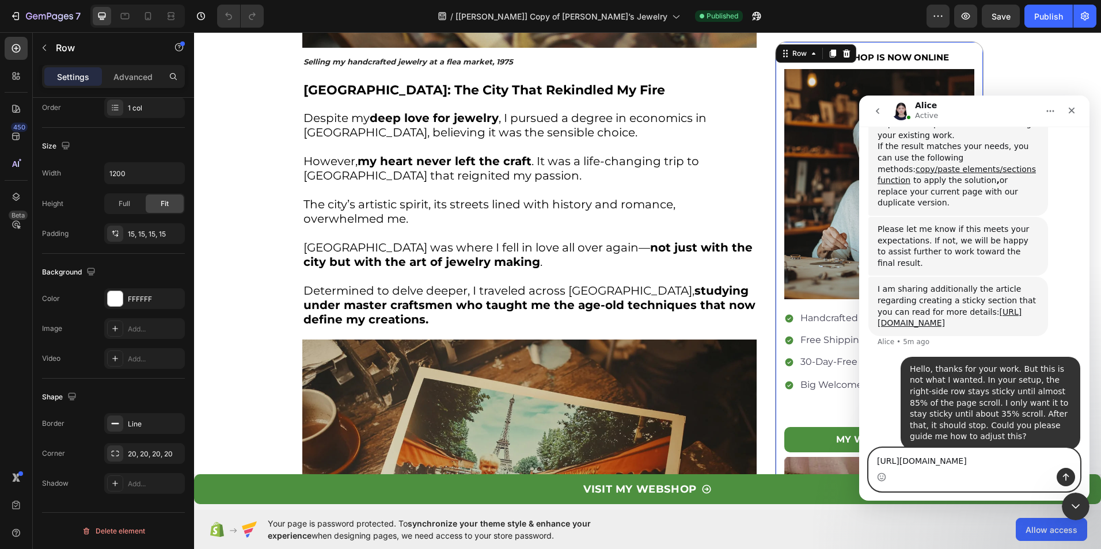
paste textarea "I am copying the layout from this page [insert link]. Could you please visit th…"
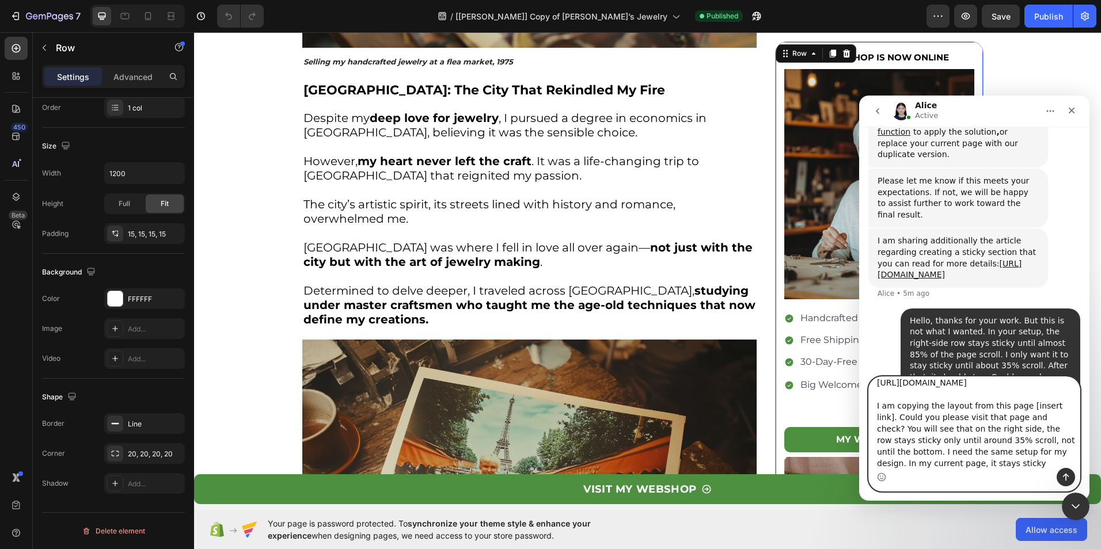
scroll to position [0, 0]
drag, startPoint x: 1018, startPoint y: 390, endPoint x: 1056, endPoint y: 414, distance: 44.7
click at [1056, 414] on textarea "[URL][DOMAIN_NAME] I am copying the layout from this page [insert link]. Could …" at bounding box center [974, 422] width 211 height 91
type textarea "[URL][DOMAIN_NAME] I am copying the layout from this page . Could you please vi…"
click at [1067, 473] on icon "Send a message…" at bounding box center [1065, 477] width 9 height 9
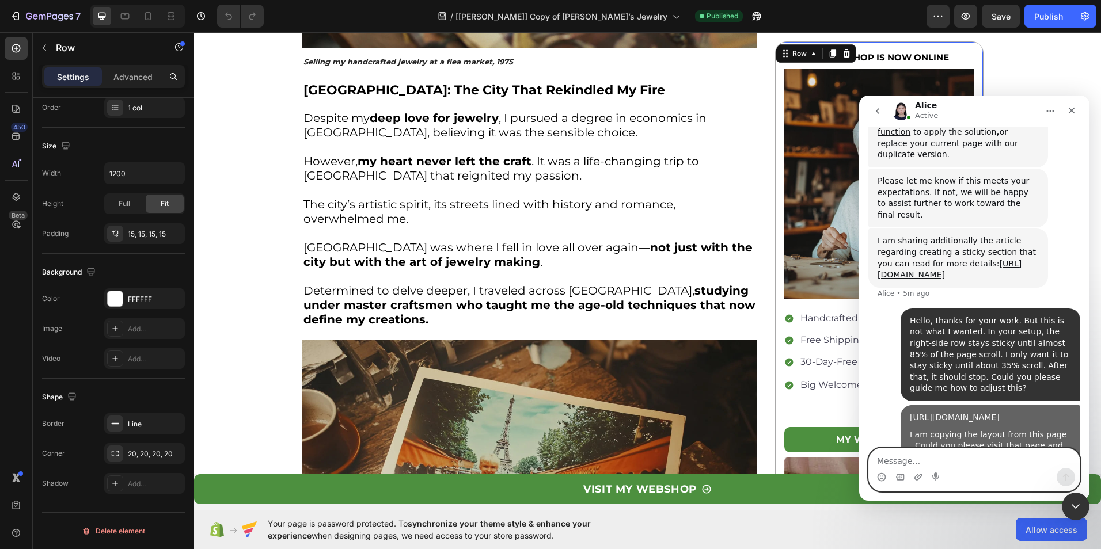
scroll to position [1577, 0]
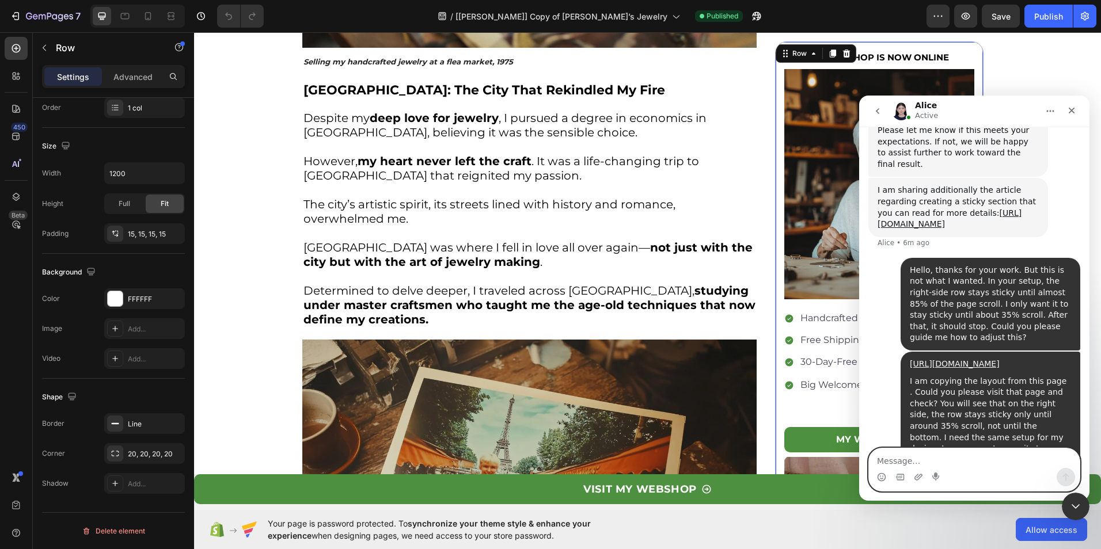
click at [920, 459] on textarea "Message…" at bounding box center [974, 459] width 211 height 20
type textarea "could you please guide me , how can I do that in future"
click at [1073, 476] on button "Send a message…" at bounding box center [1066, 477] width 18 height 18
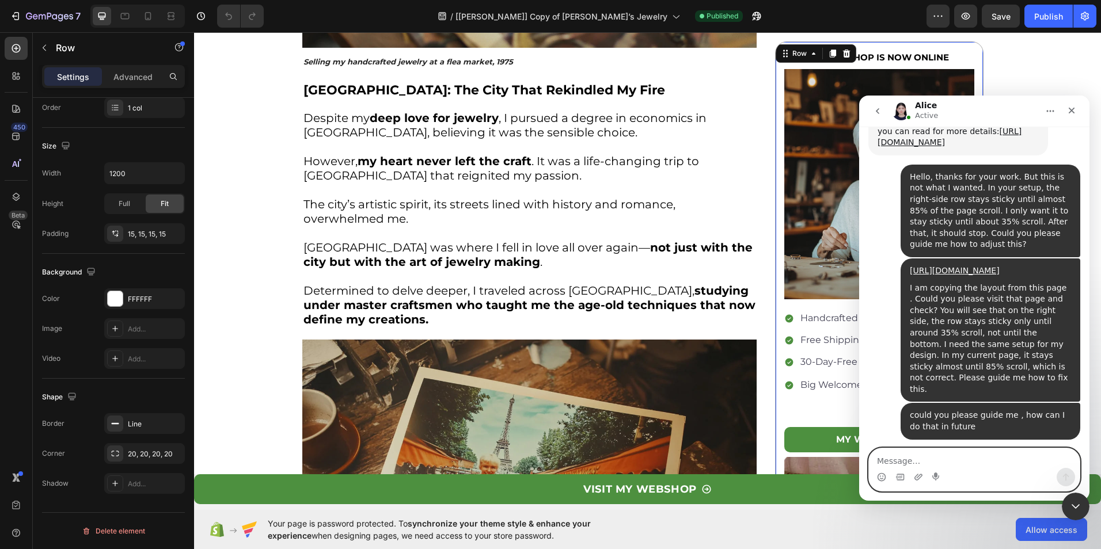
scroll to position [1649, 0]
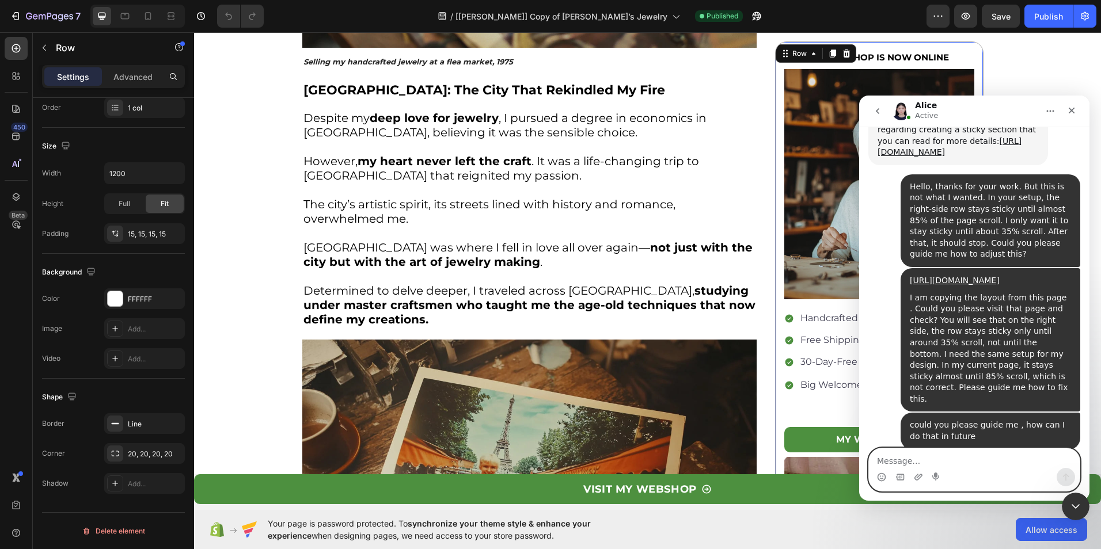
click at [948, 450] on textarea "Message…" at bounding box center [974, 459] width 211 height 20
type textarea "ok"
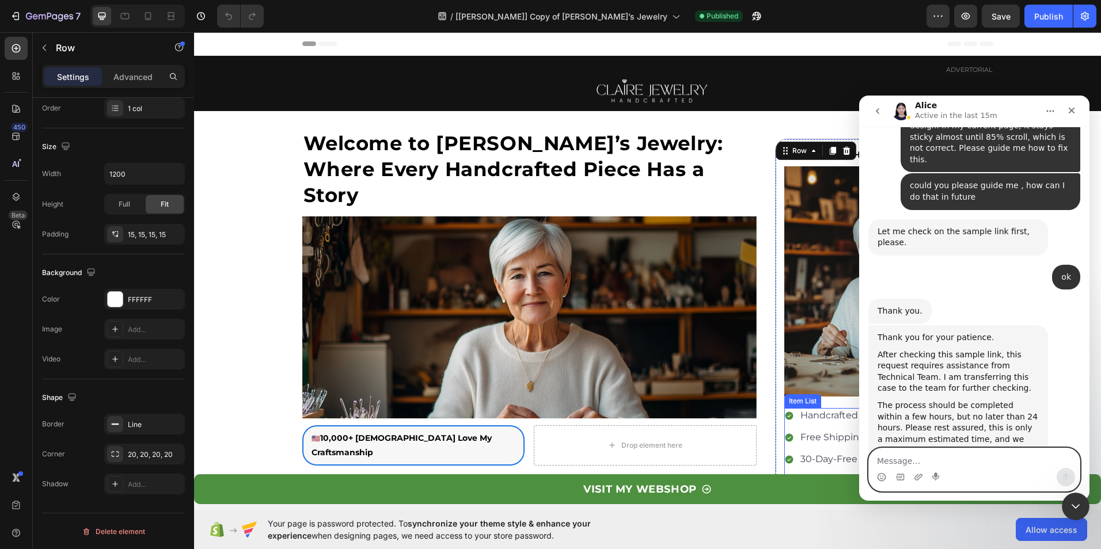
scroll to position [1897, 0]
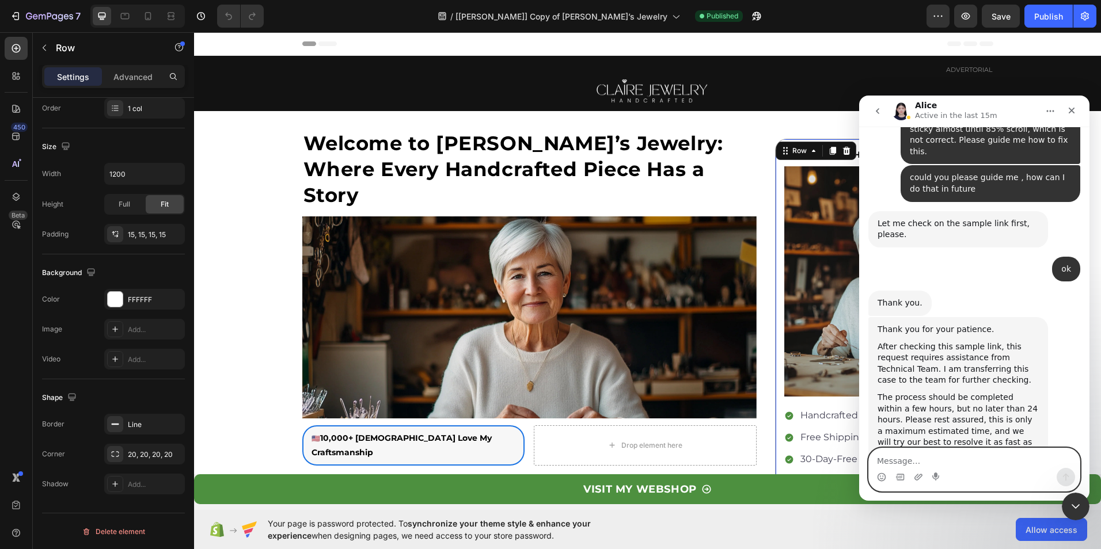
click at [923, 459] on textarea "Message…" at bounding box center [974, 459] width 211 height 20
type textarea "O"
type textarea "Thank You"
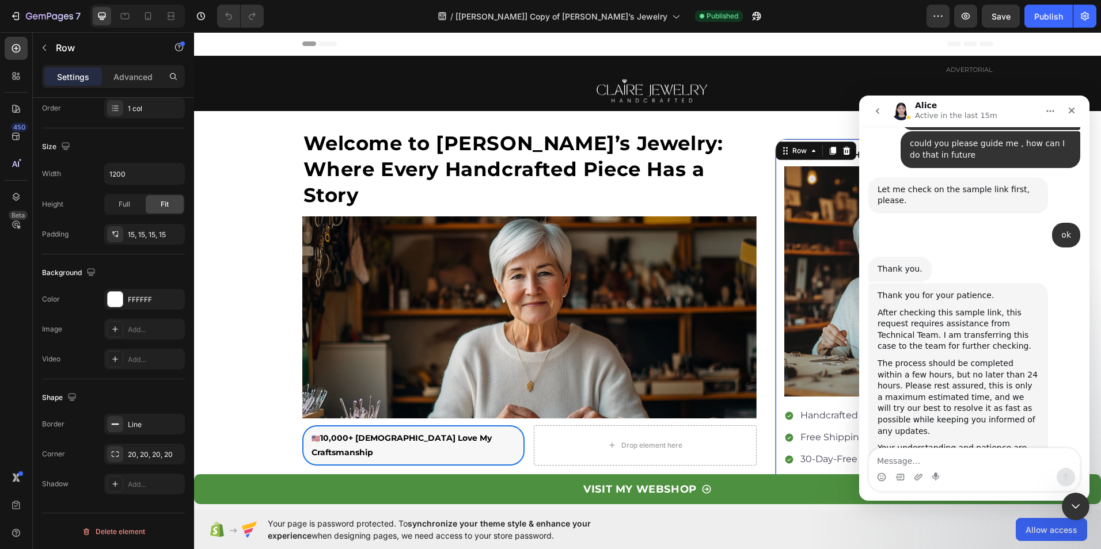
click at [884, 109] on button "go back" at bounding box center [878, 111] width 22 height 22
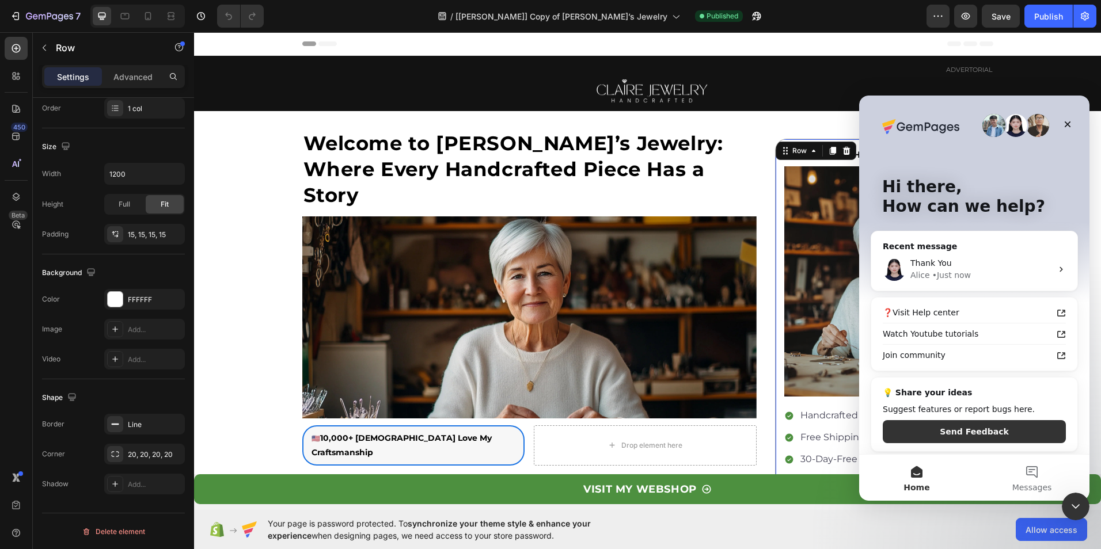
scroll to position [0, 0]
click at [1066, 123] on icon "Close" at bounding box center [1068, 124] width 6 height 6
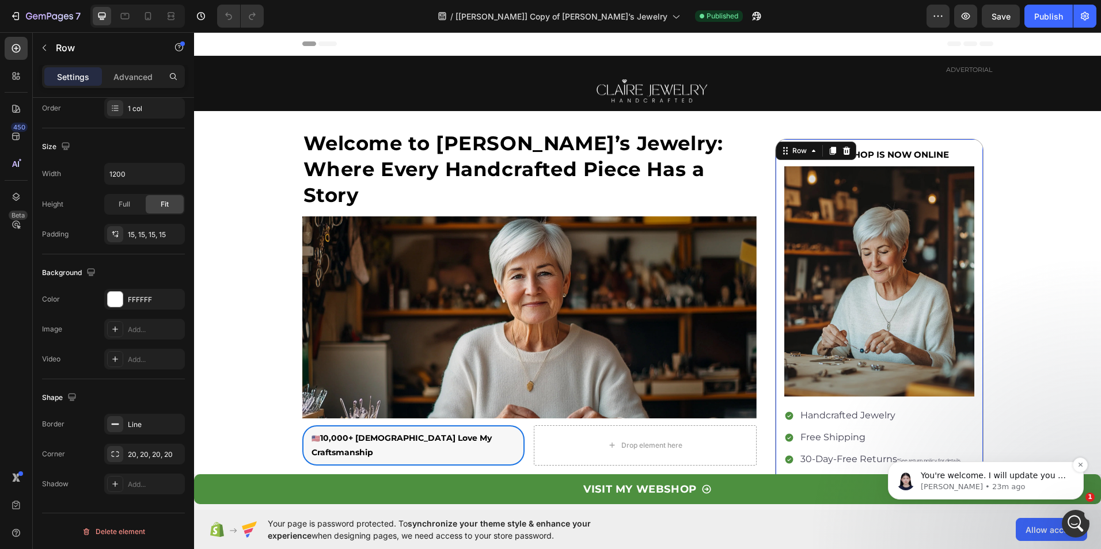
click at [939, 482] on p "[PERSON_NAME] • 23m ago" at bounding box center [995, 487] width 149 height 10
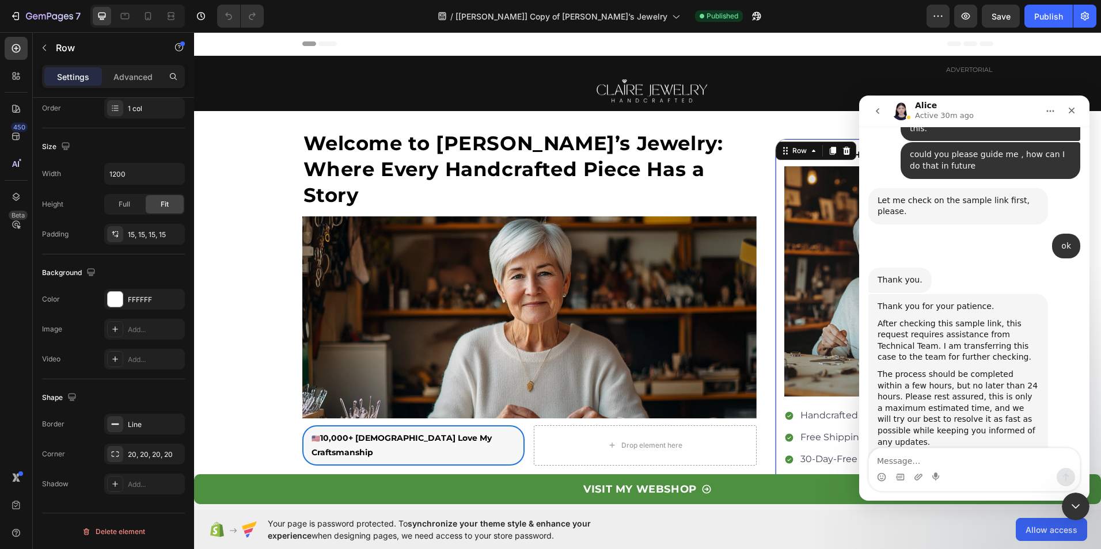
scroll to position [1996, 0]
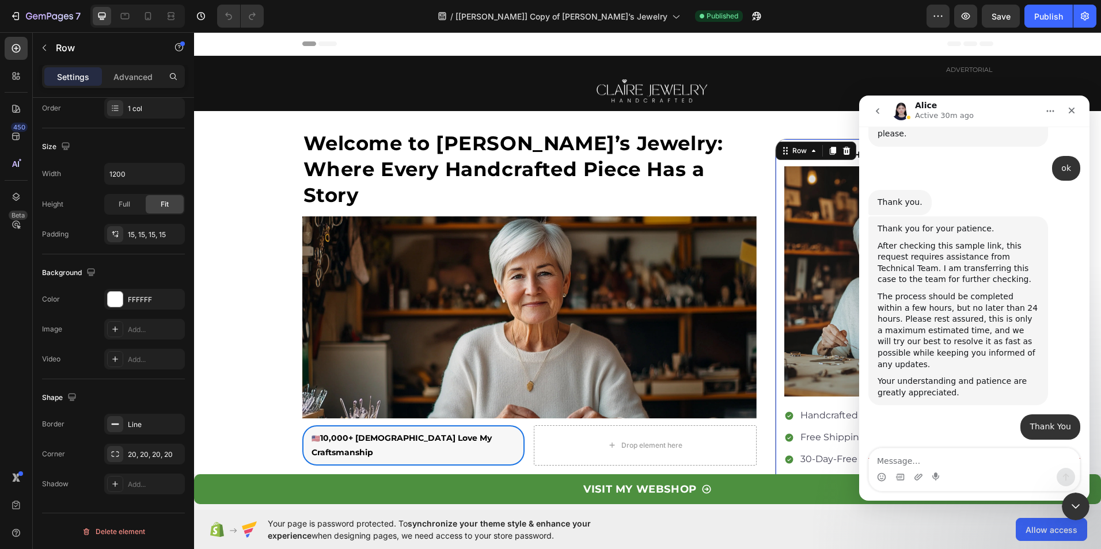
click at [875, 109] on icon "go back" at bounding box center [877, 111] width 9 height 9
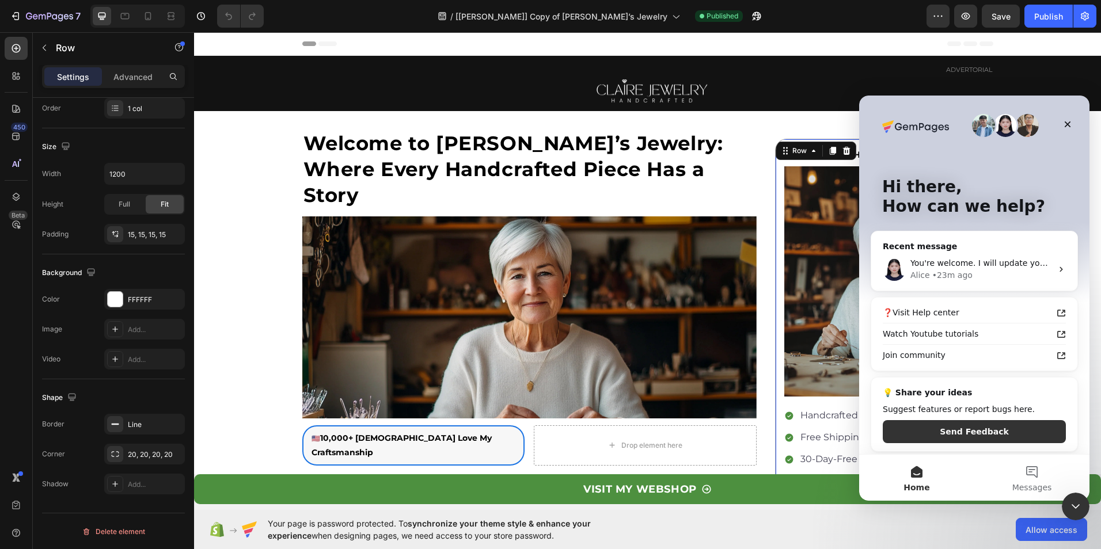
scroll to position [0, 0]
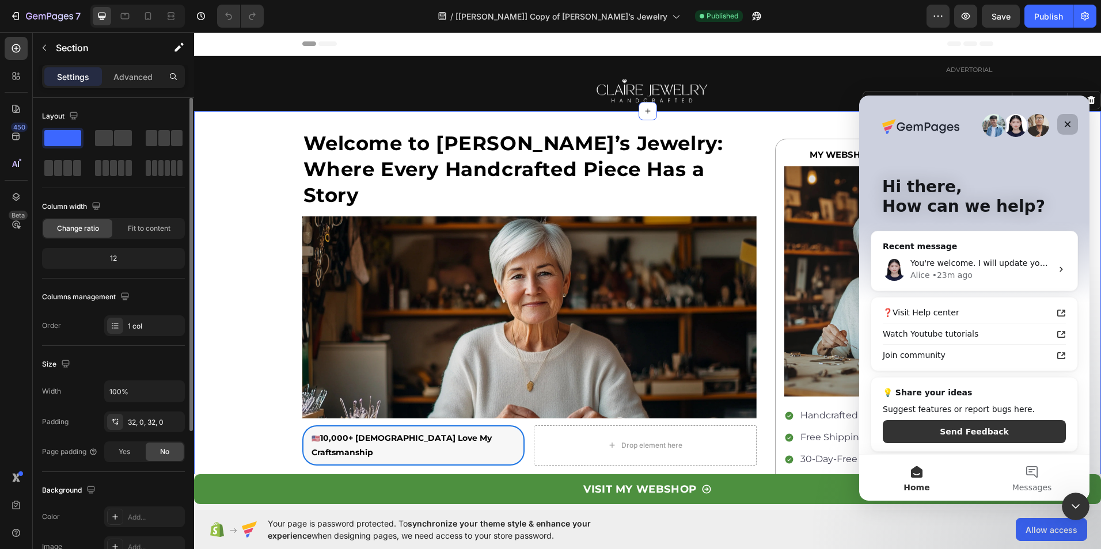
drag, startPoint x: 1073, startPoint y: 121, endPoint x: 1738, endPoint y: 199, distance: 669.5
click at [1073, 121] on div "Close" at bounding box center [1067, 124] width 21 height 21
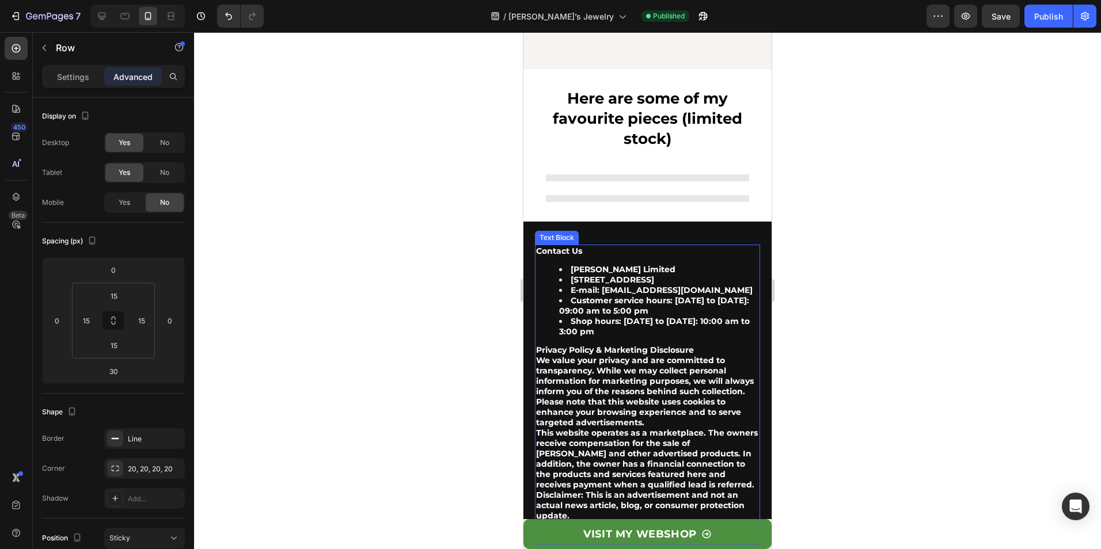
scroll to position [3858, 0]
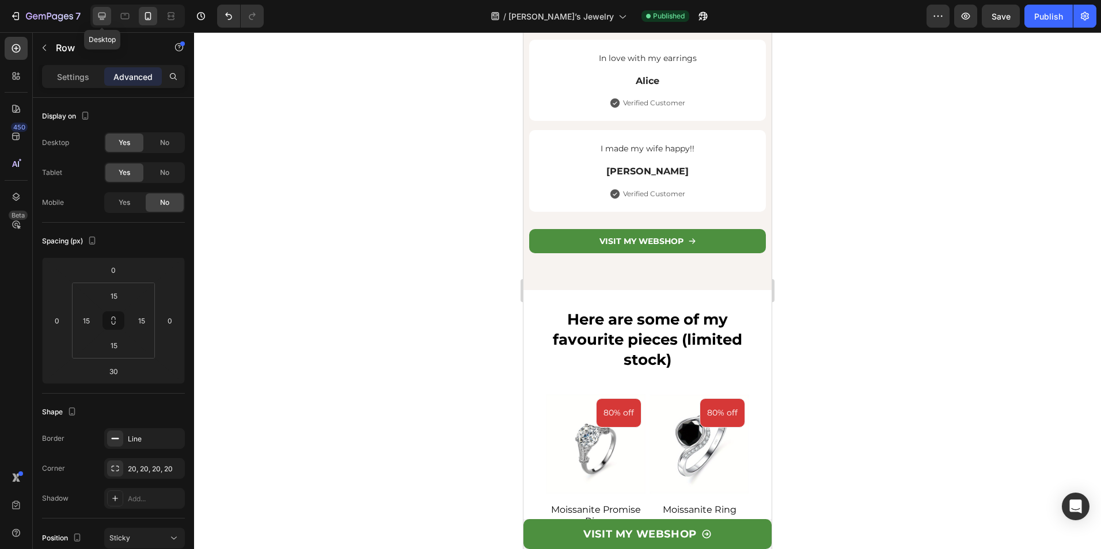
click at [110, 14] on div at bounding box center [102, 16] width 18 height 18
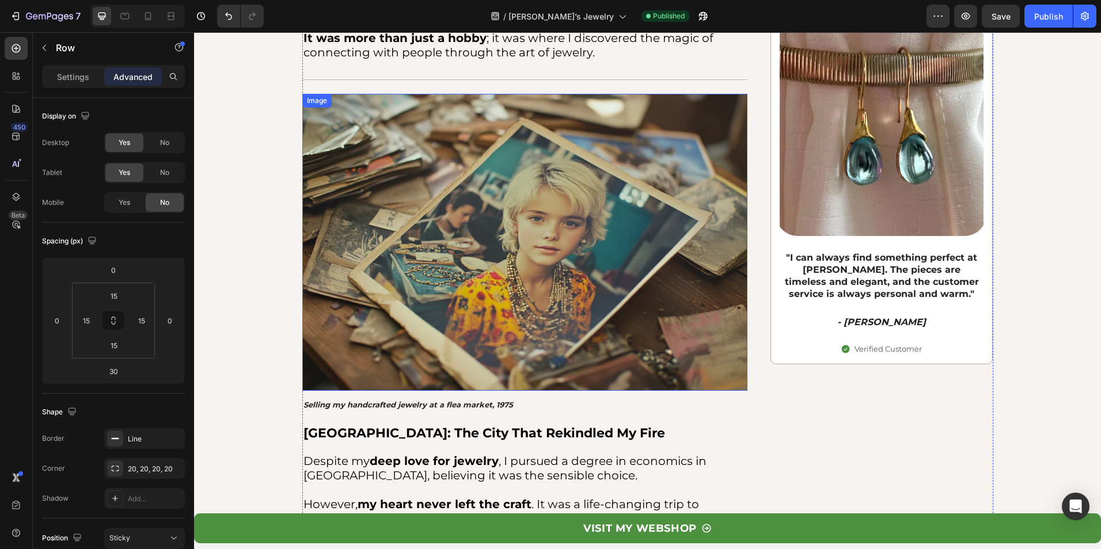
scroll to position [645, 0]
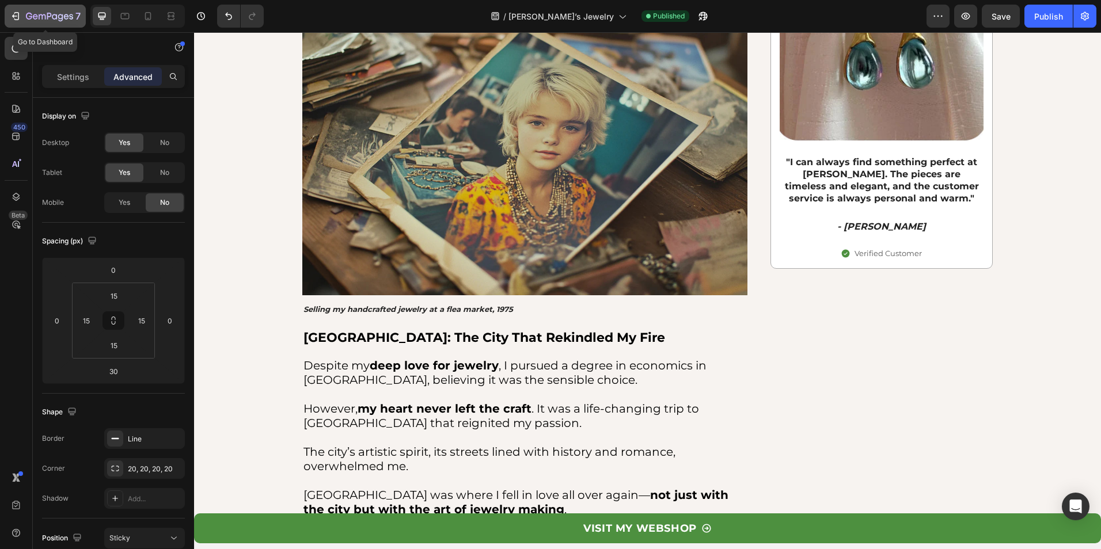
click at [54, 20] on icon "button" at bounding box center [49, 17] width 47 height 10
